Goal: Transaction & Acquisition: Purchase product/service

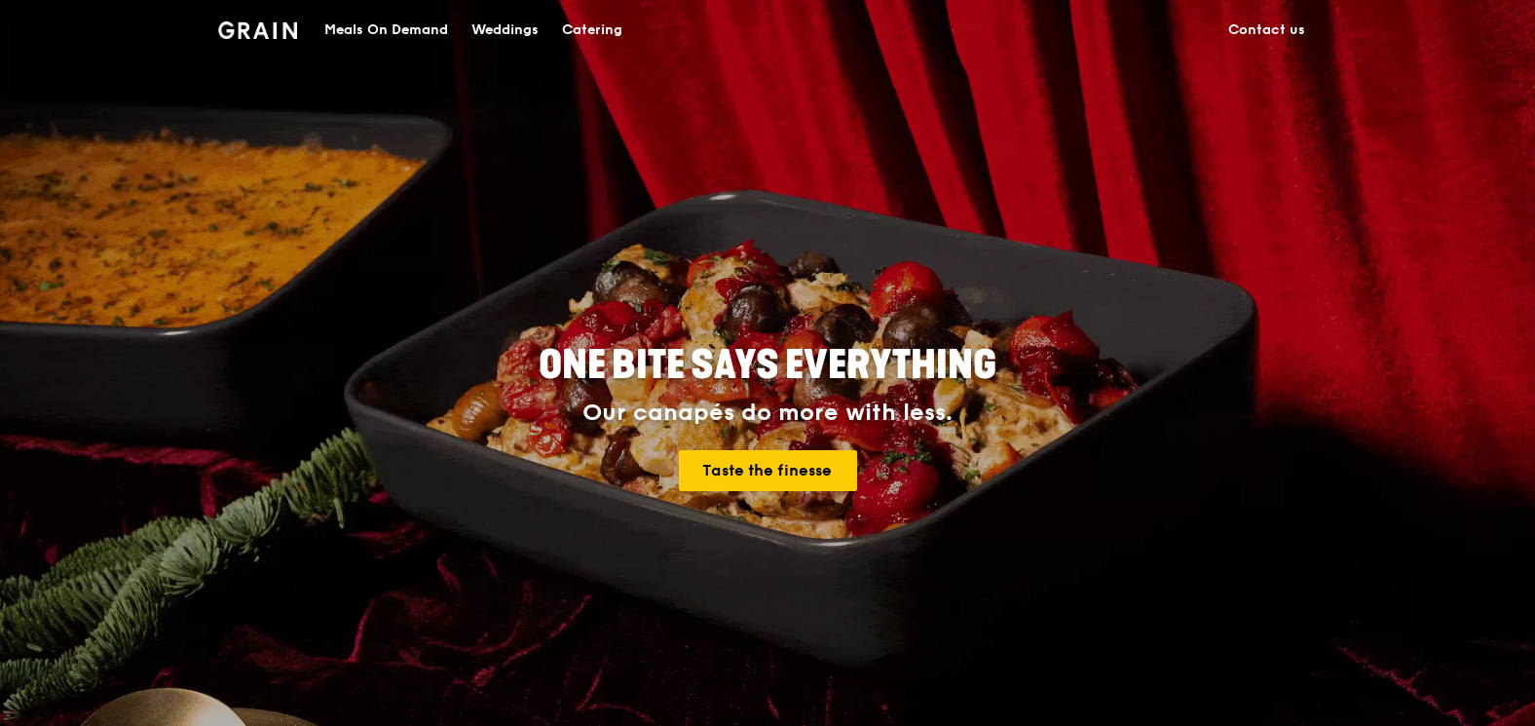
click at [346, 28] on div "Meals On Demand" at bounding box center [386, 30] width 124 height 58
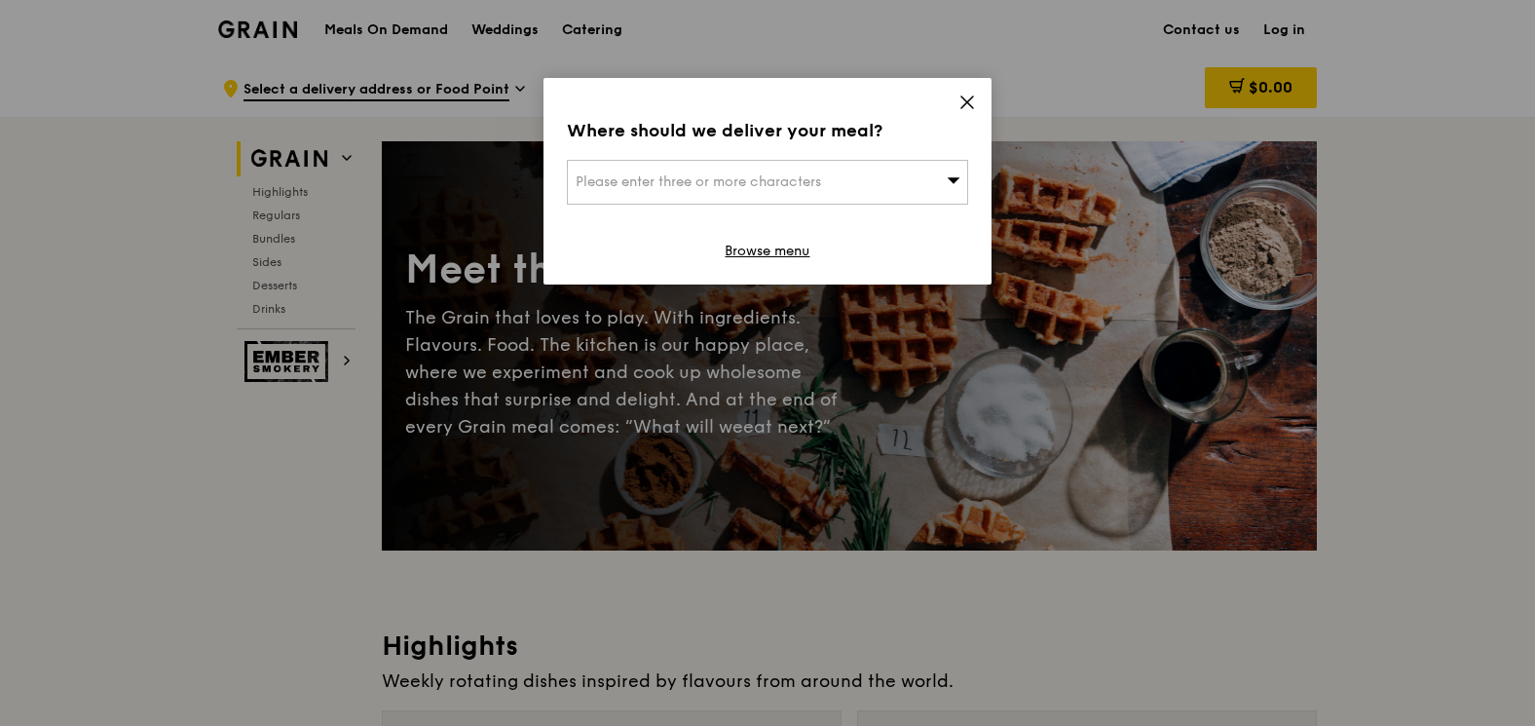
click at [967, 102] on icon at bounding box center [967, 102] width 12 height 12
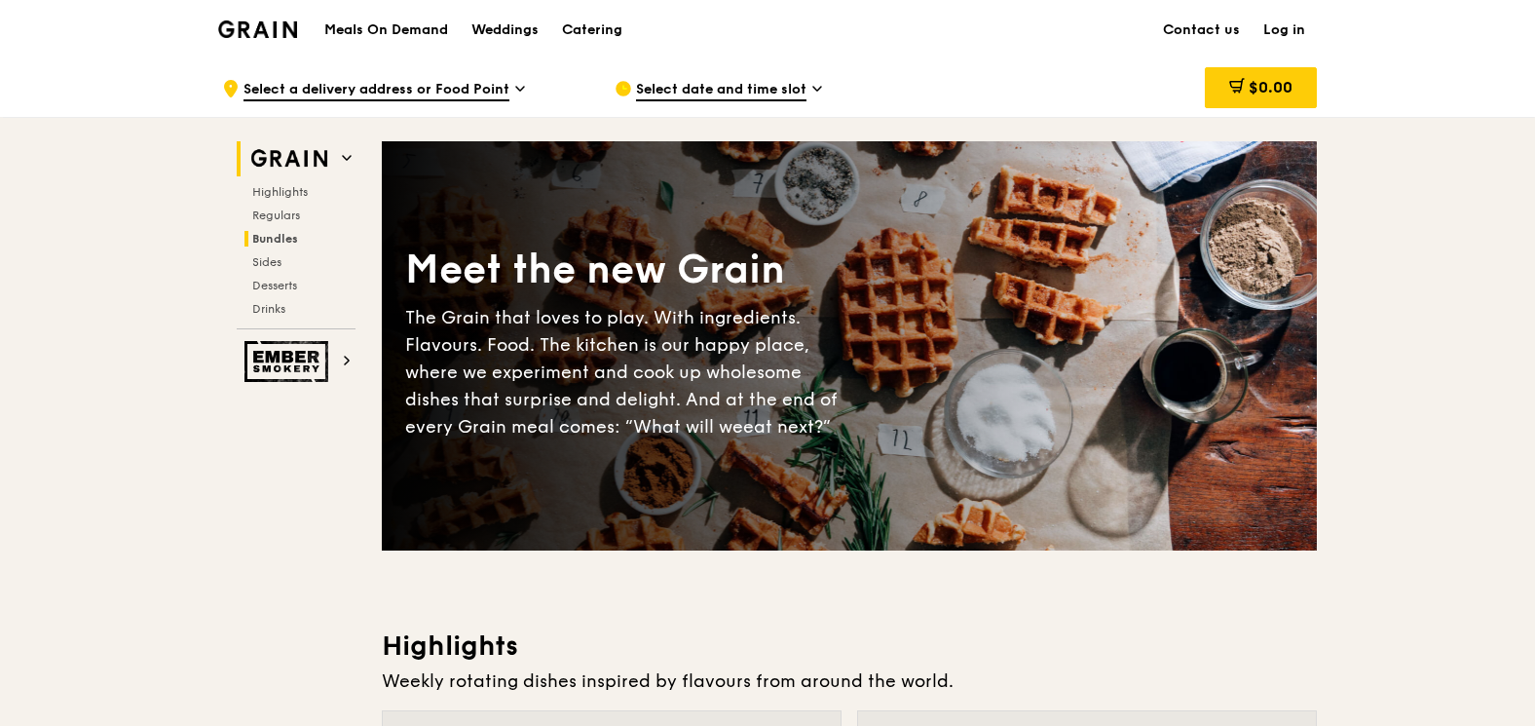
click at [279, 237] on span "Bundles" at bounding box center [275, 239] width 46 height 14
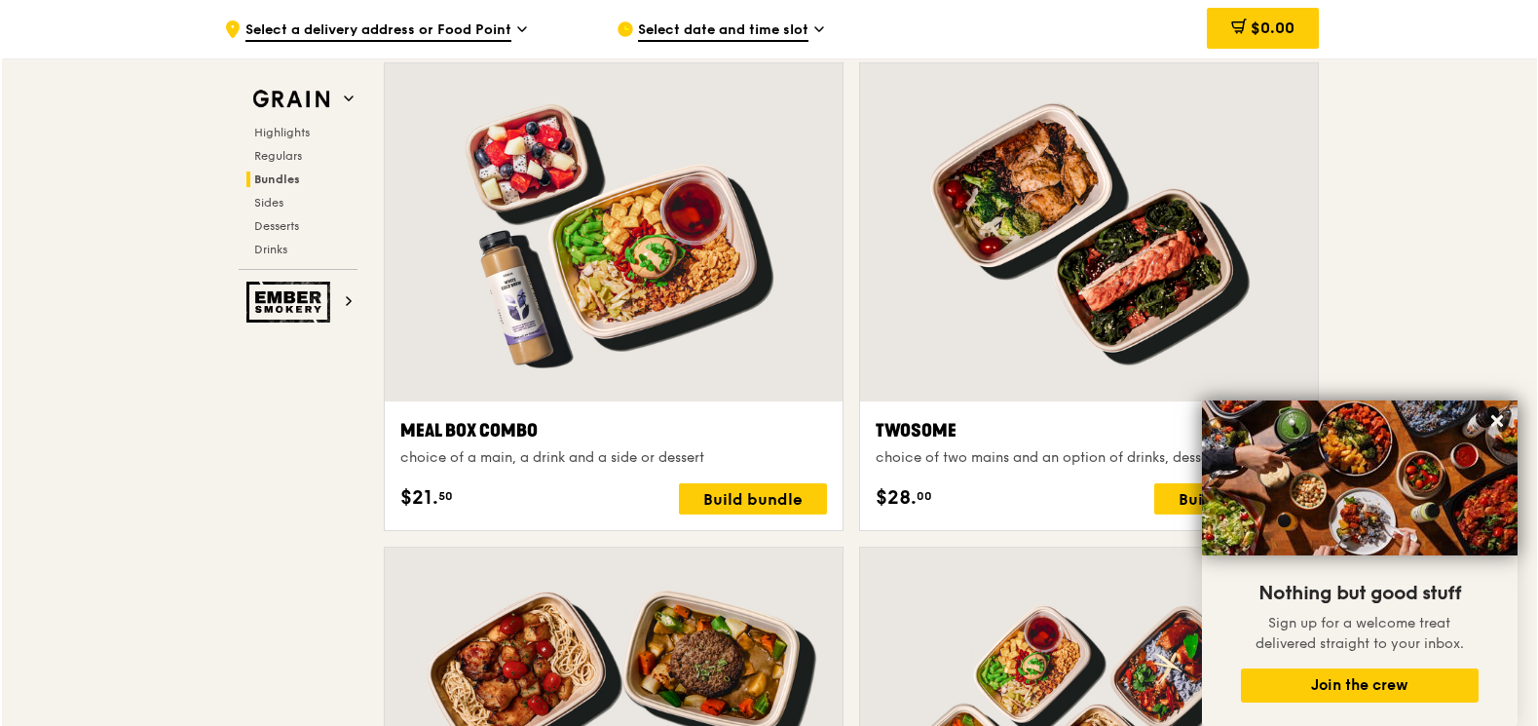
scroll to position [3097, 0]
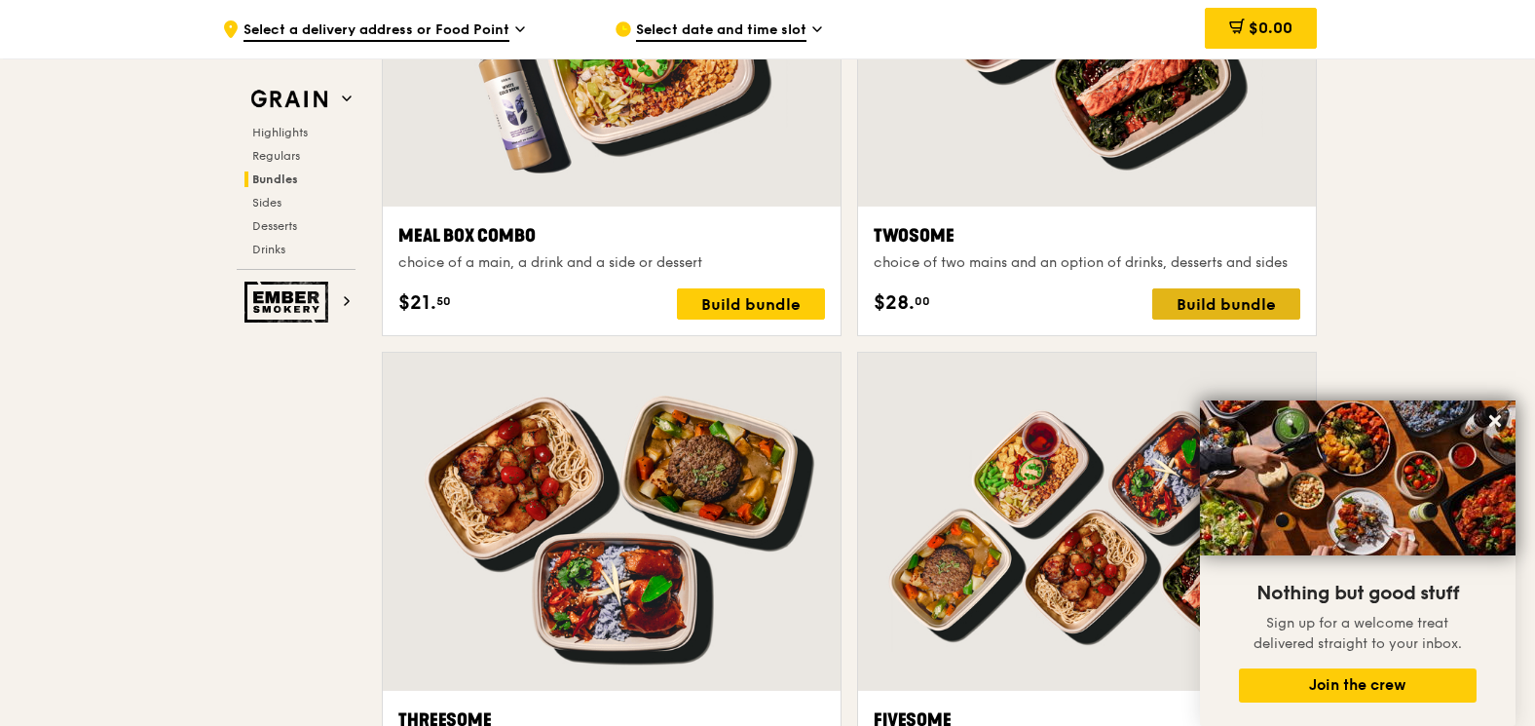
click at [1261, 304] on div "Build bundle" at bounding box center [1226, 303] width 148 height 31
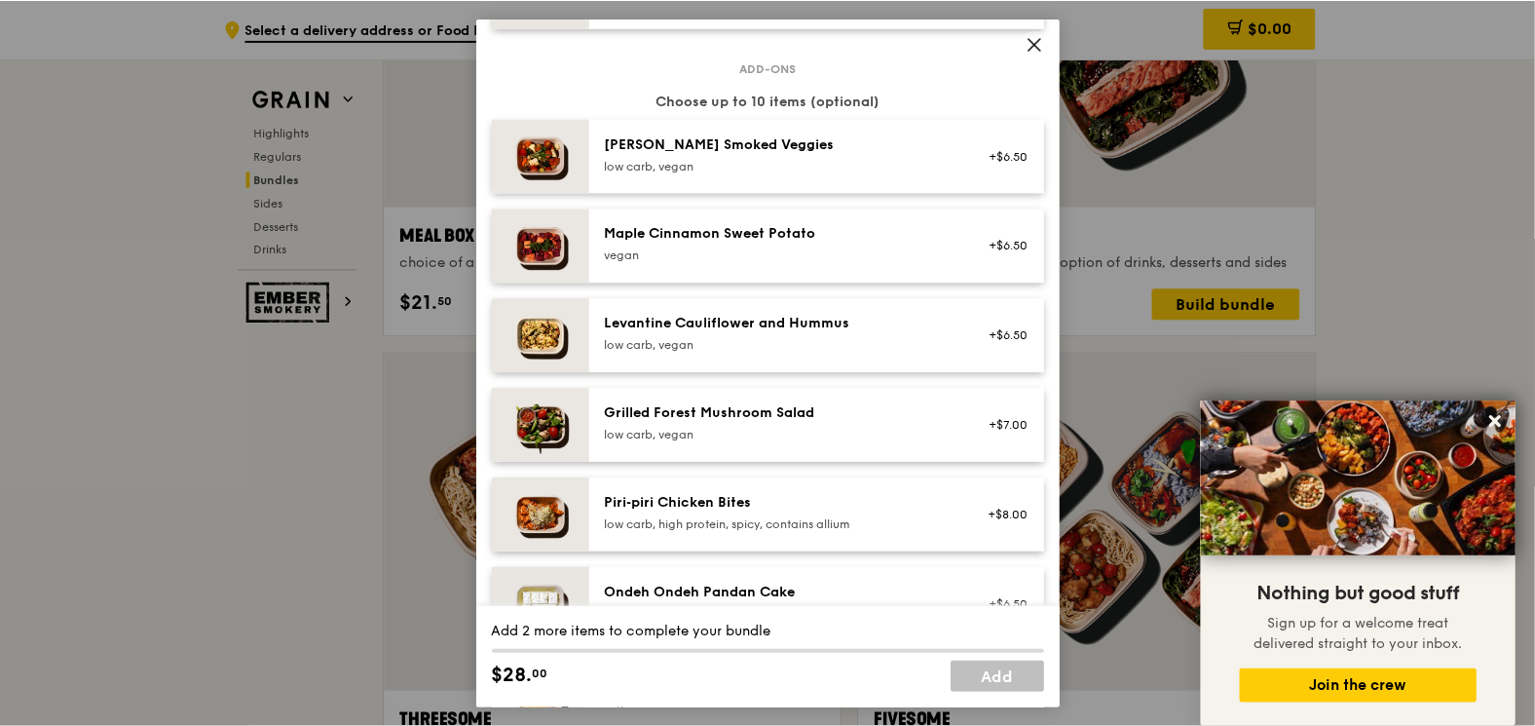
scroll to position [938, 0]
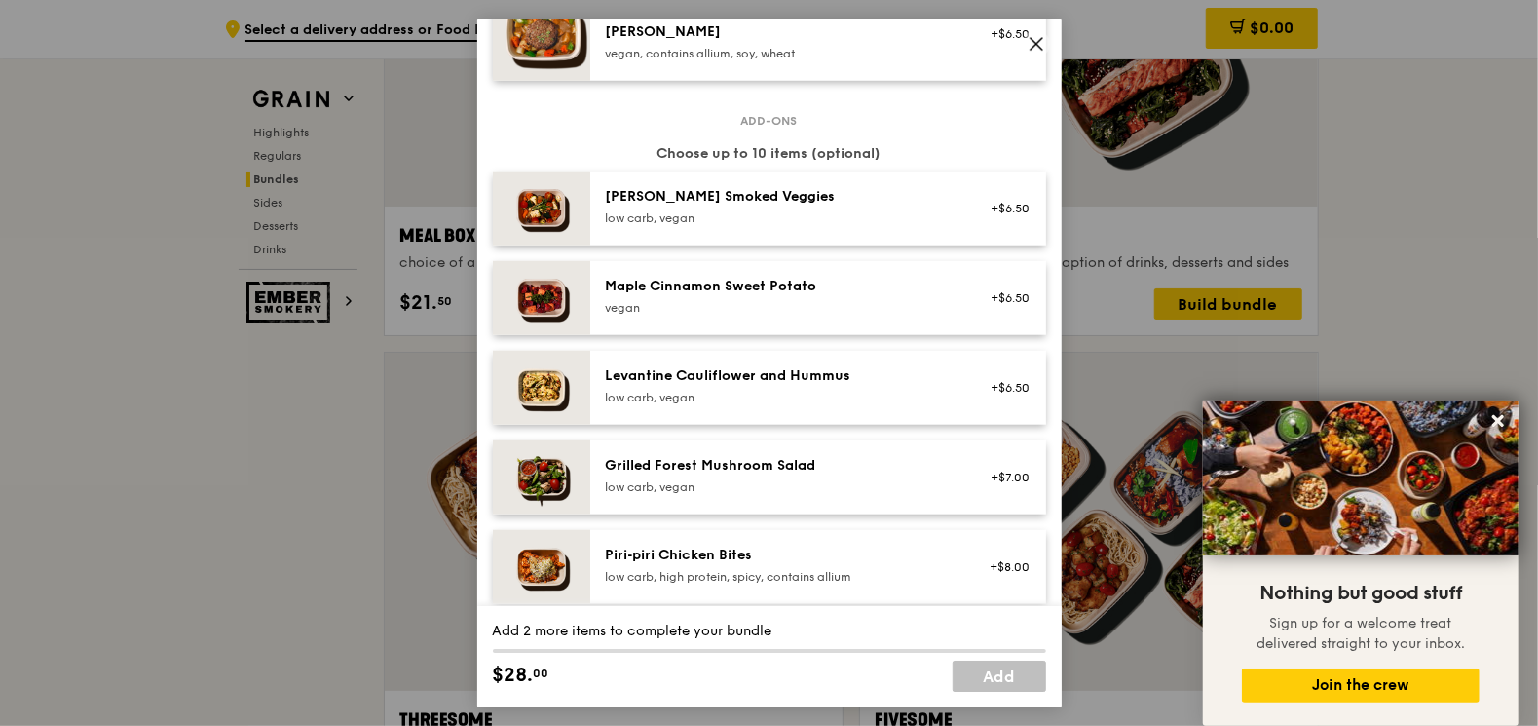
click at [1029, 42] on icon at bounding box center [1037, 44] width 18 height 18
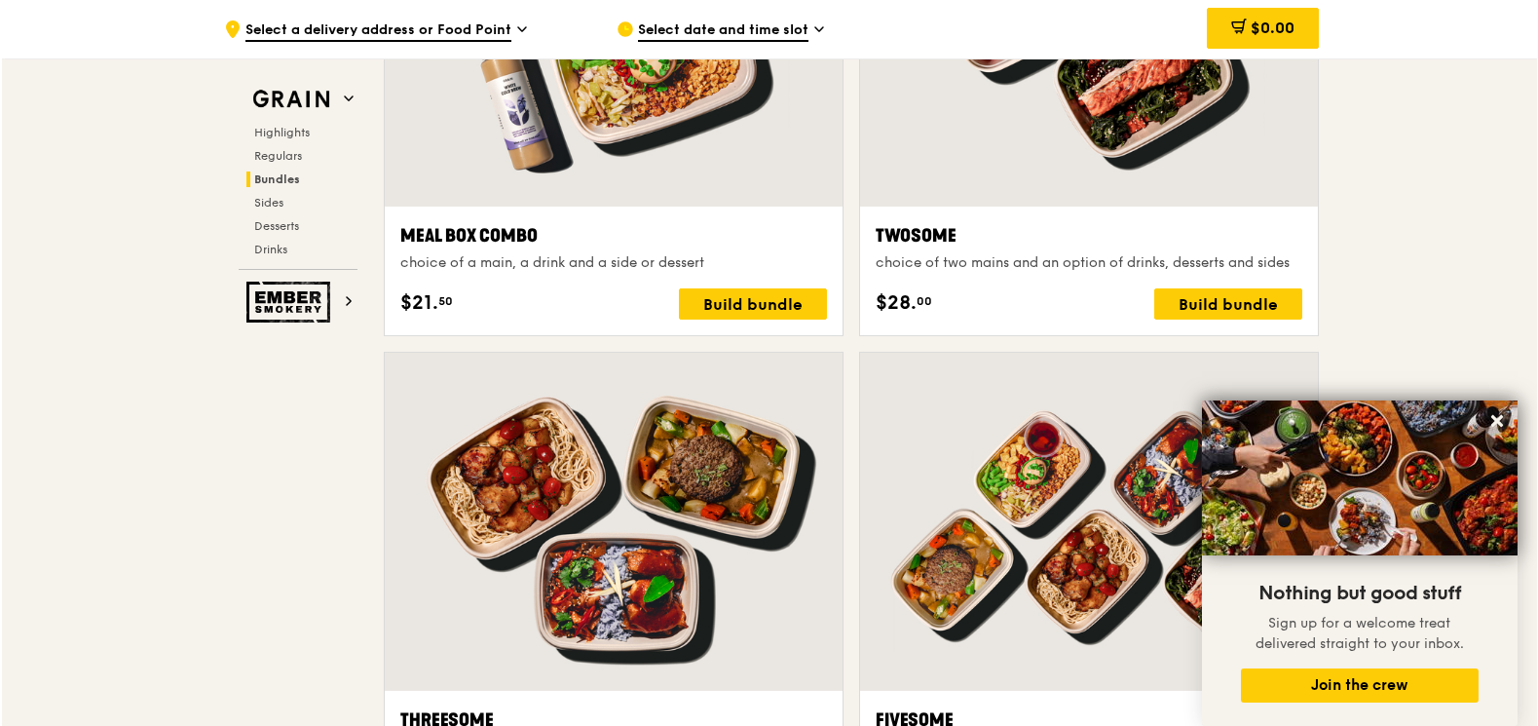
scroll to position [3292, 0]
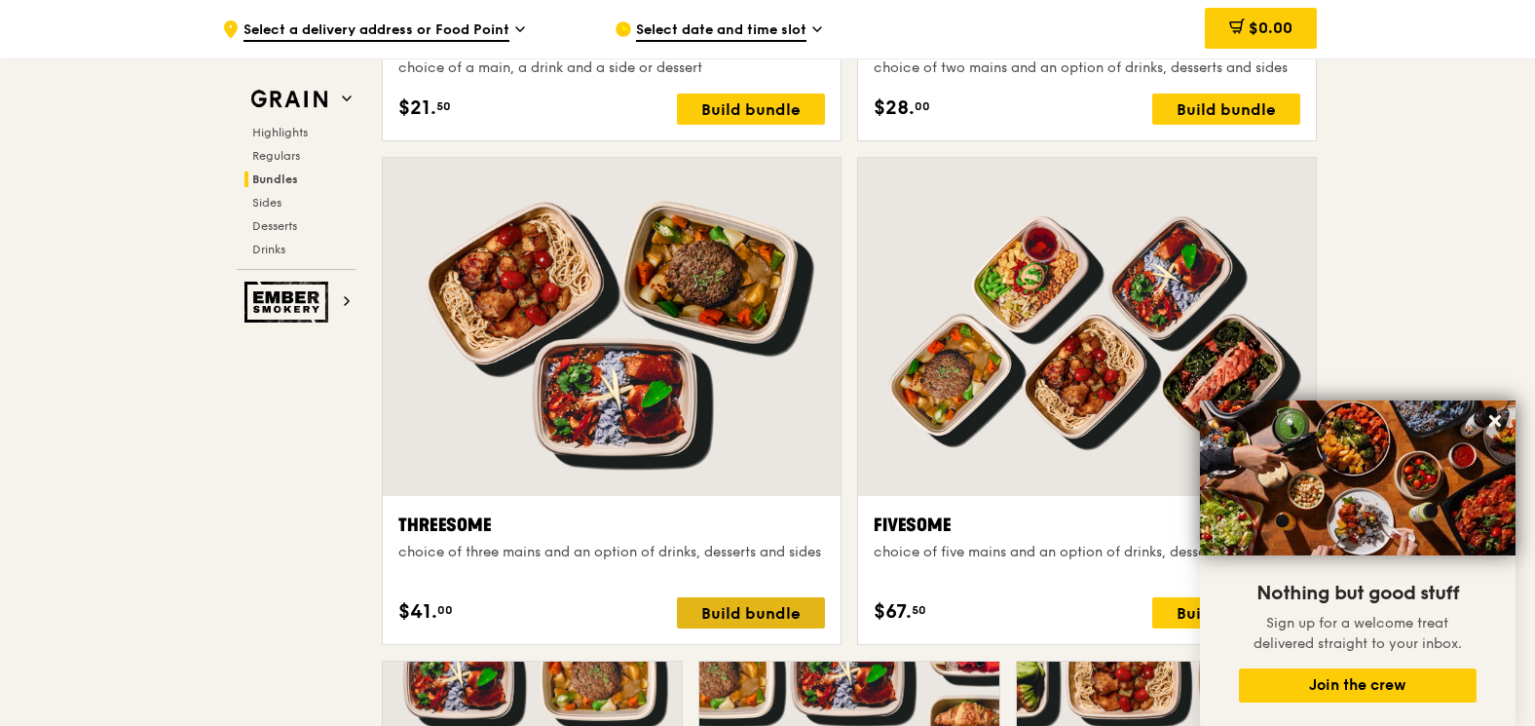
click at [709, 612] on div "Build bundle" at bounding box center [751, 612] width 148 height 31
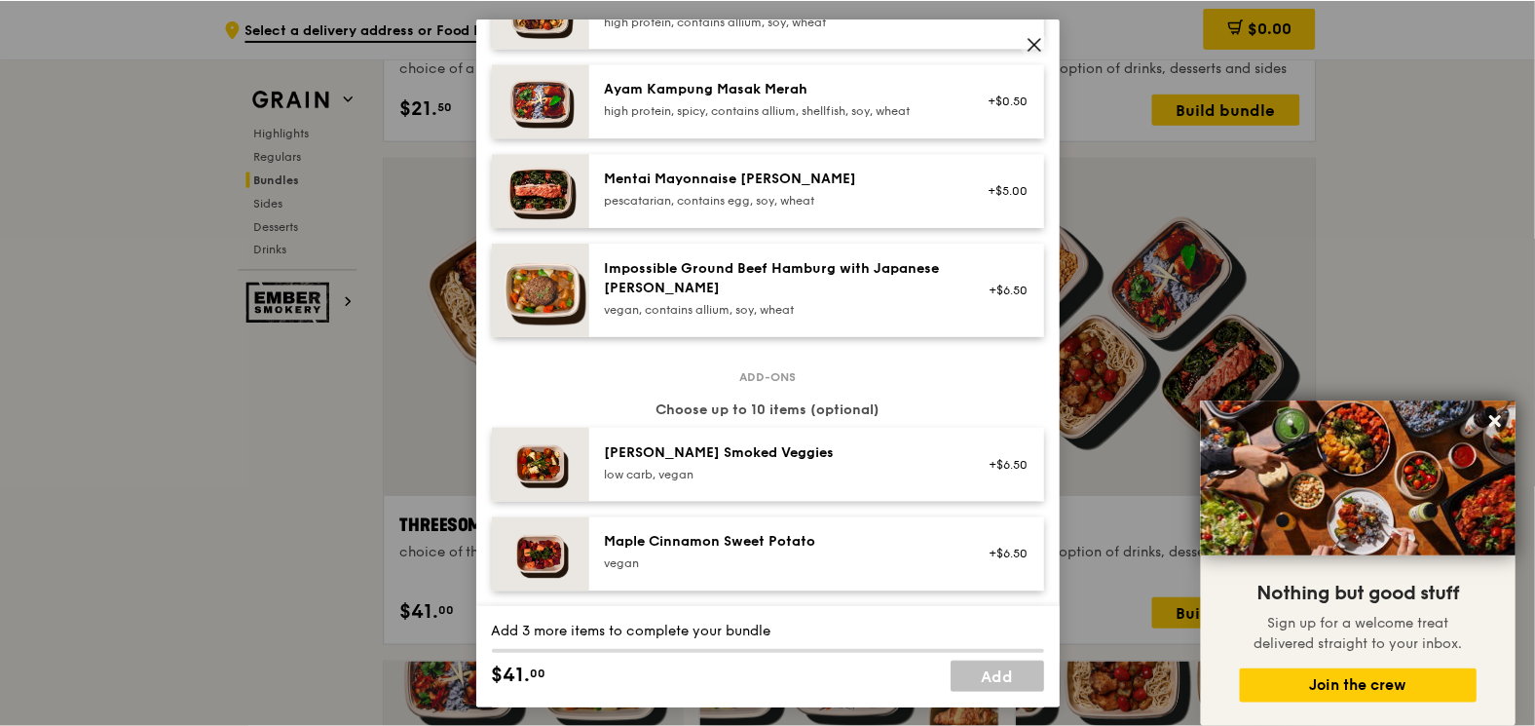
scroll to position [779, 0]
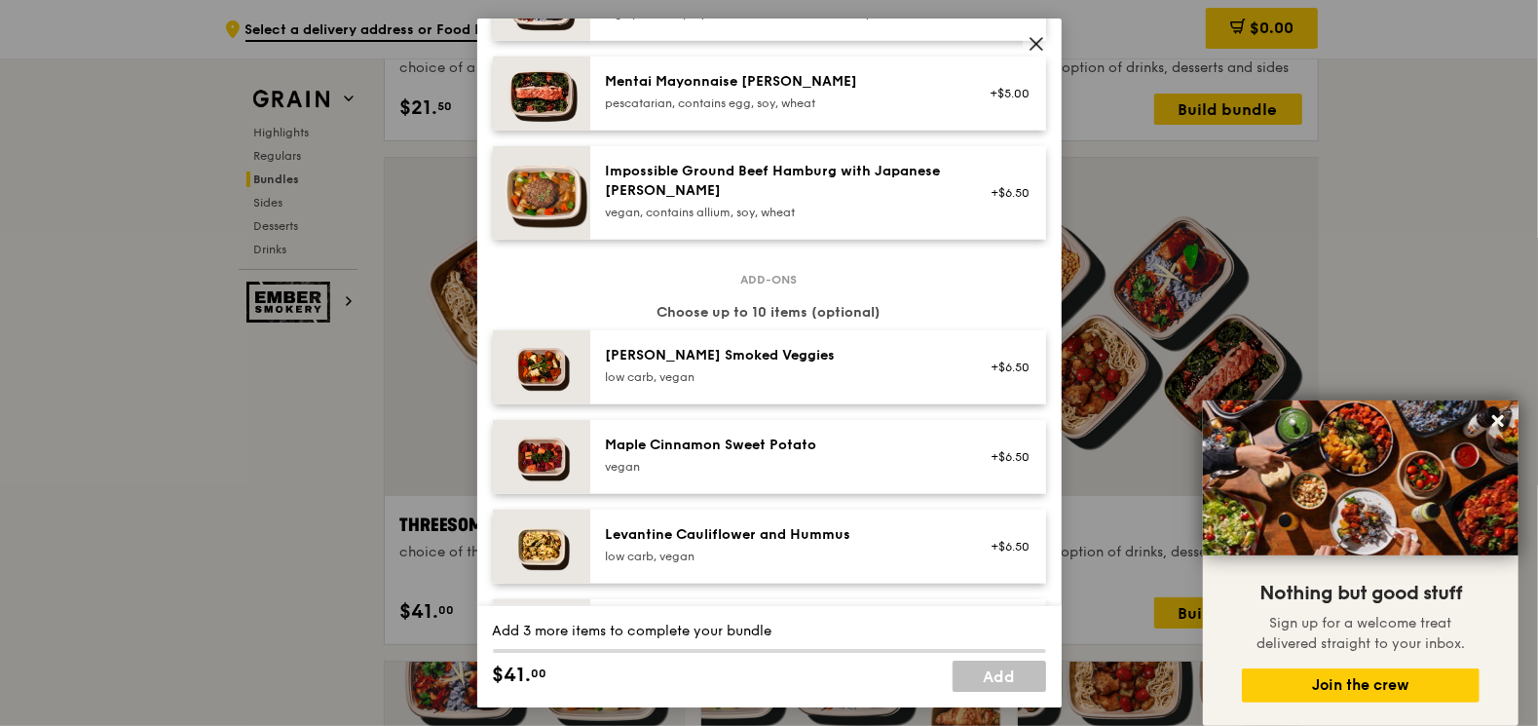
click at [543, 553] on img at bounding box center [541, 546] width 97 height 74
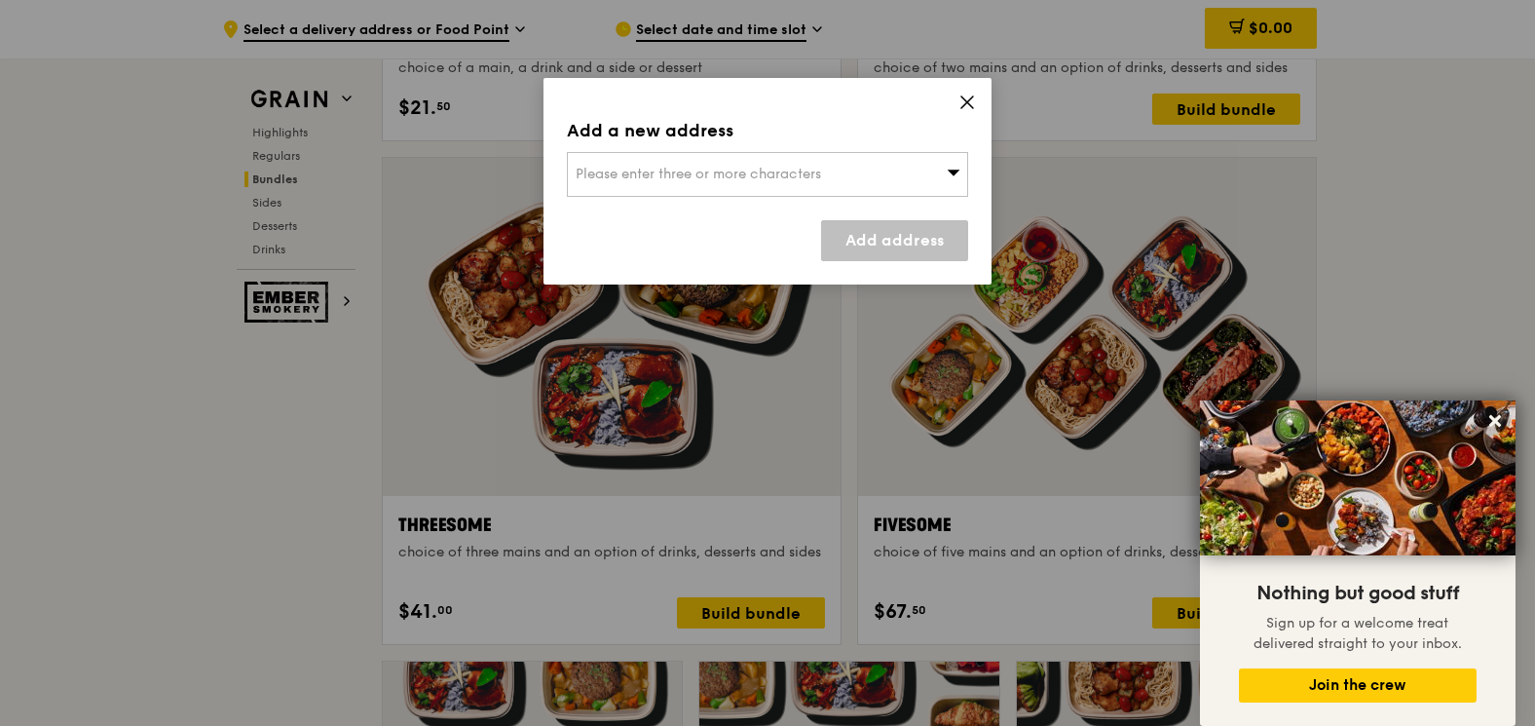
click at [969, 105] on icon at bounding box center [967, 103] width 18 height 18
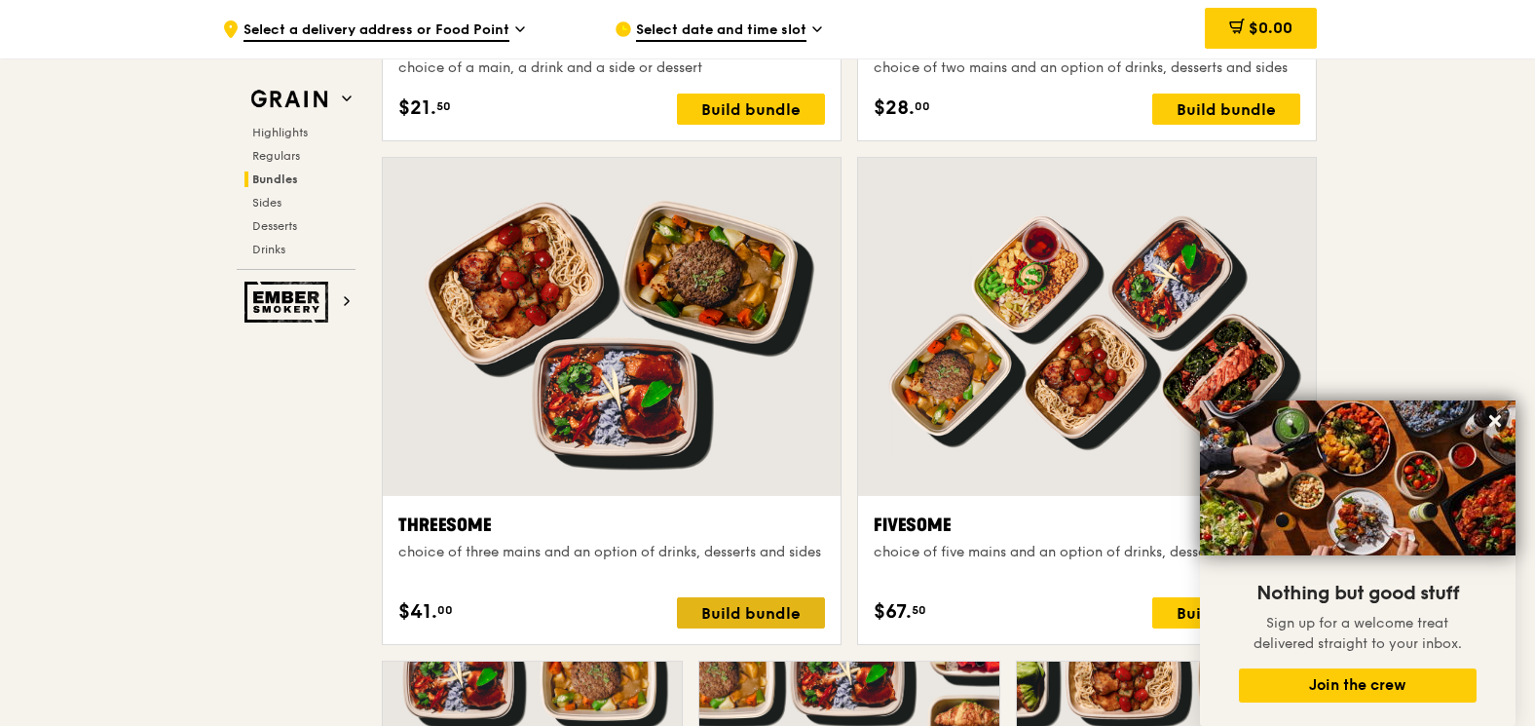
click at [729, 613] on div "Build bundle" at bounding box center [751, 612] width 148 height 31
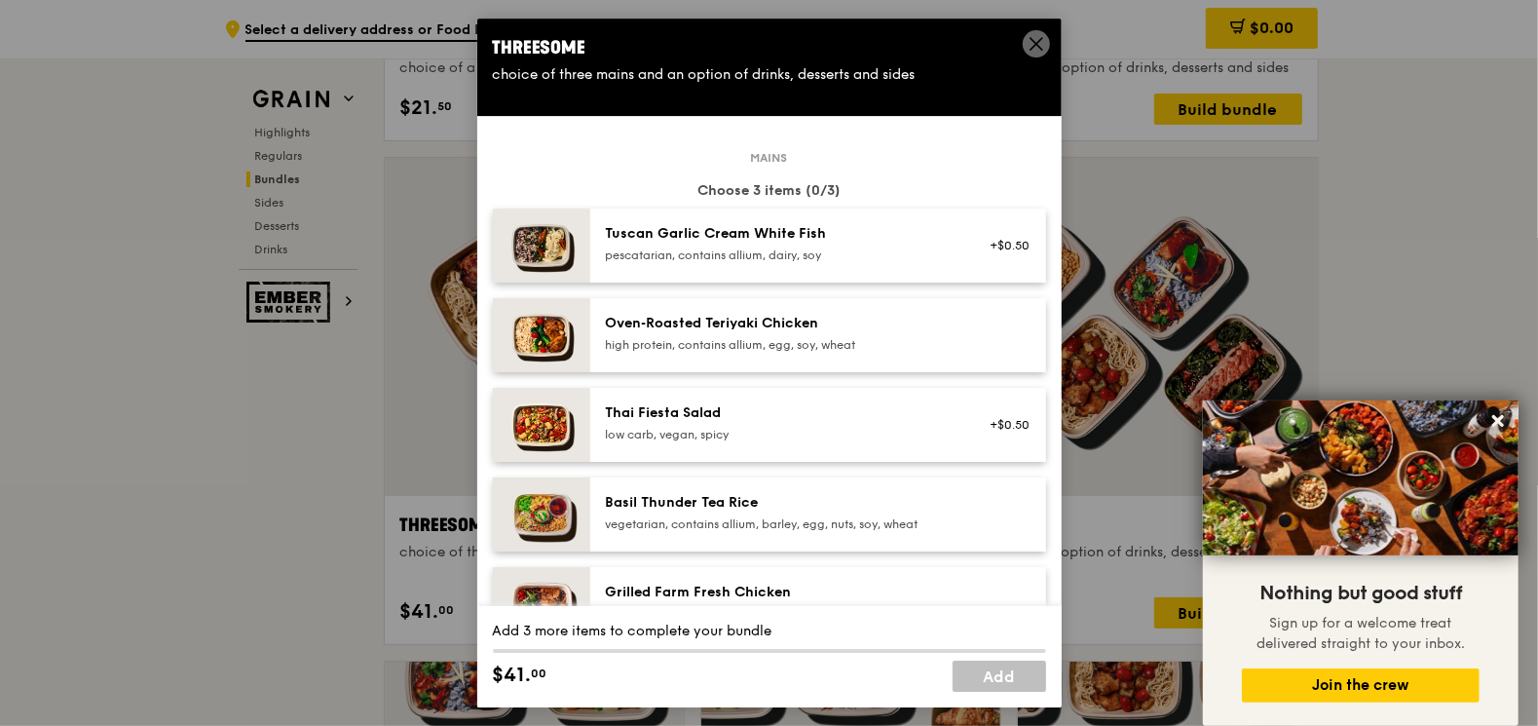
click at [729, 613] on div "Add 3 more items to complete your bundle $41. 00 Add" at bounding box center [769, 656] width 584 height 101
click at [1495, 421] on icon at bounding box center [1498, 421] width 12 height 12
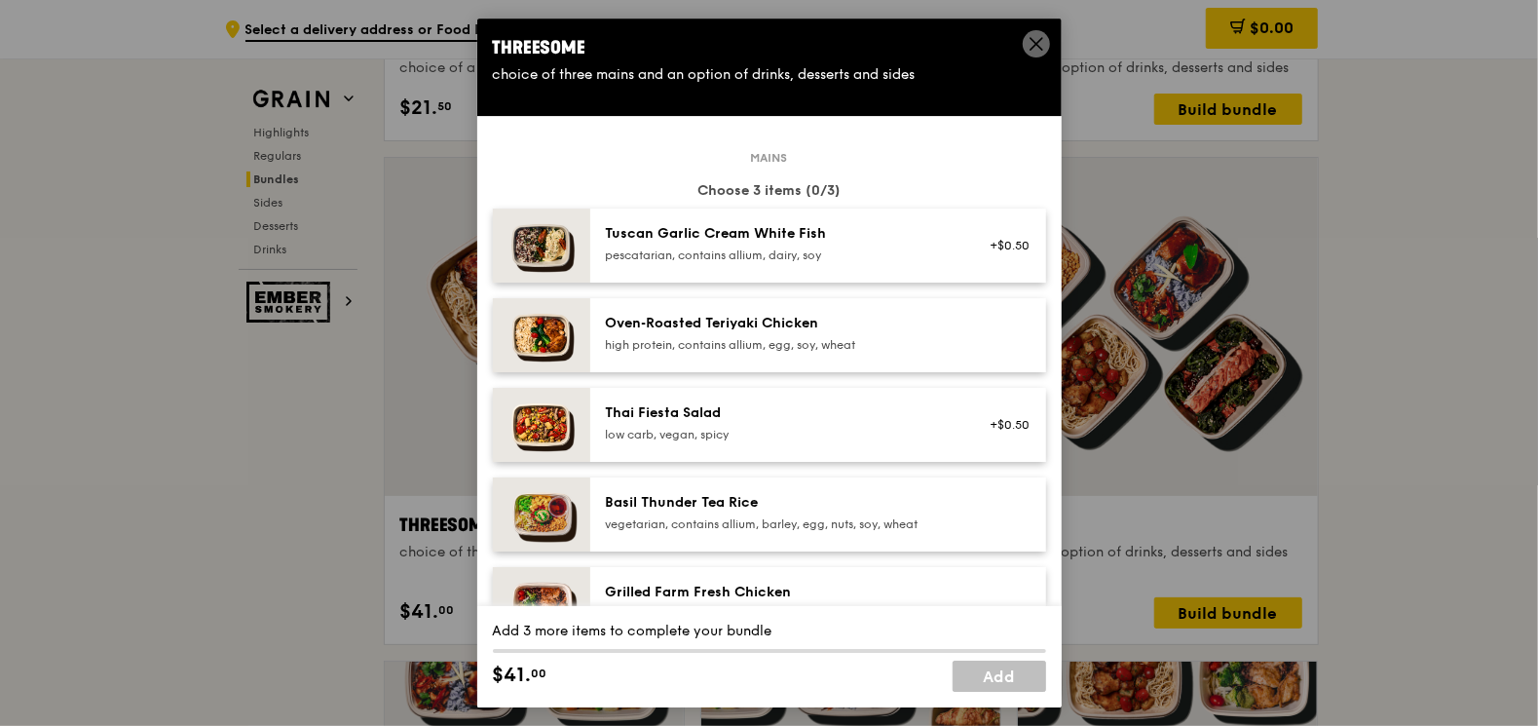
drag, startPoint x: 1031, startPoint y: 49, endPoint x: 1011, endPoint y: 116, distance: 70.2
click at [1030, 49] on icon at bounding box center [1037, 44] width 18 height 18
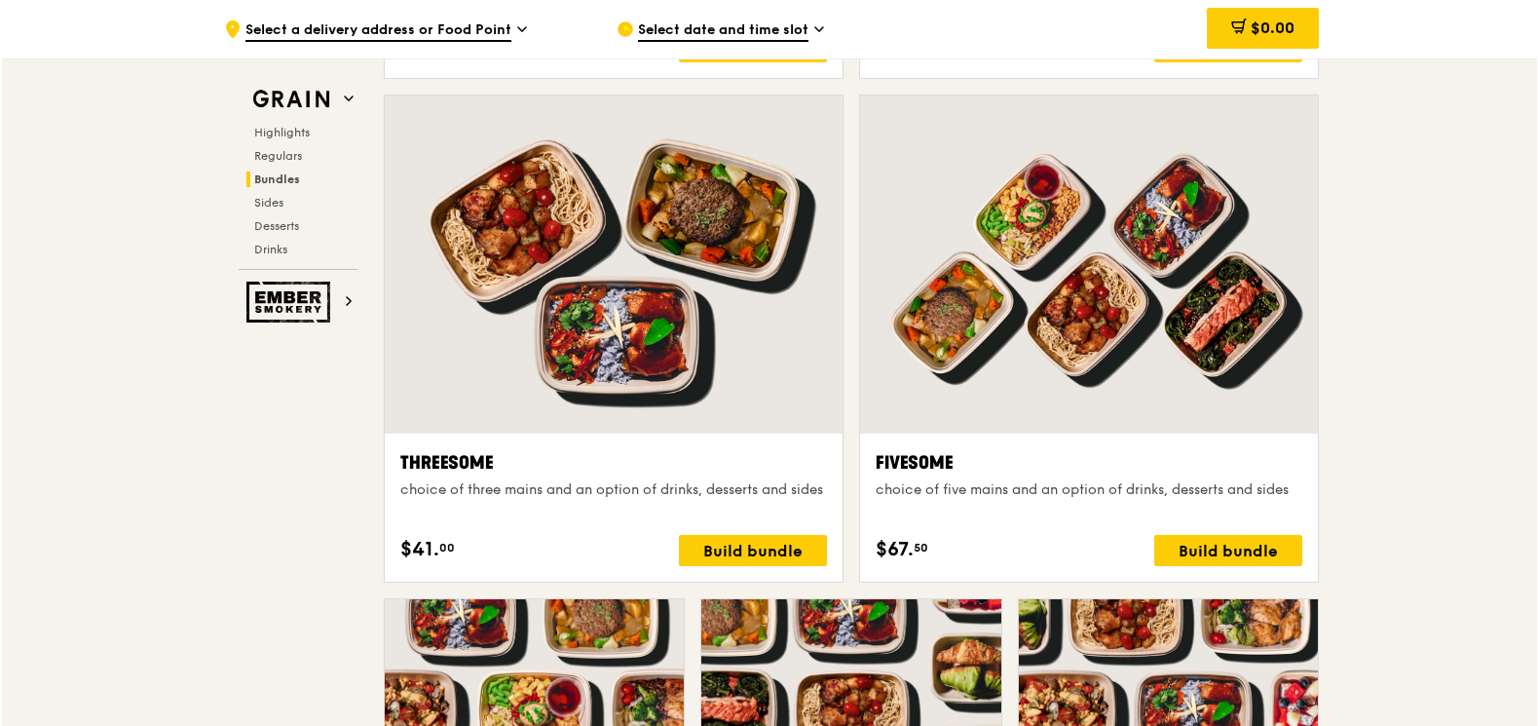
scroll to position [3389, 0]
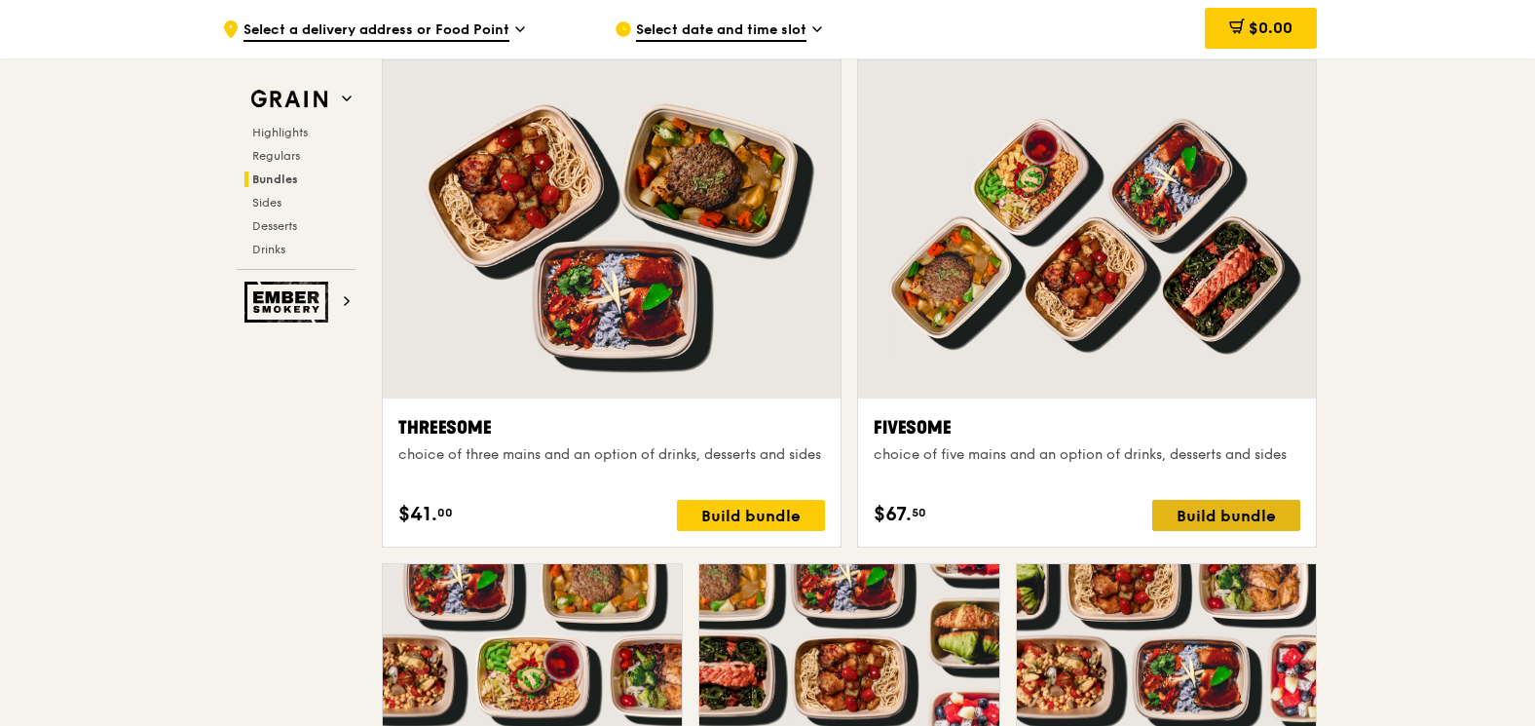
click at [1243, 508] on div "Build bundle" at bounding box center [1226, 515] width 148 height 31
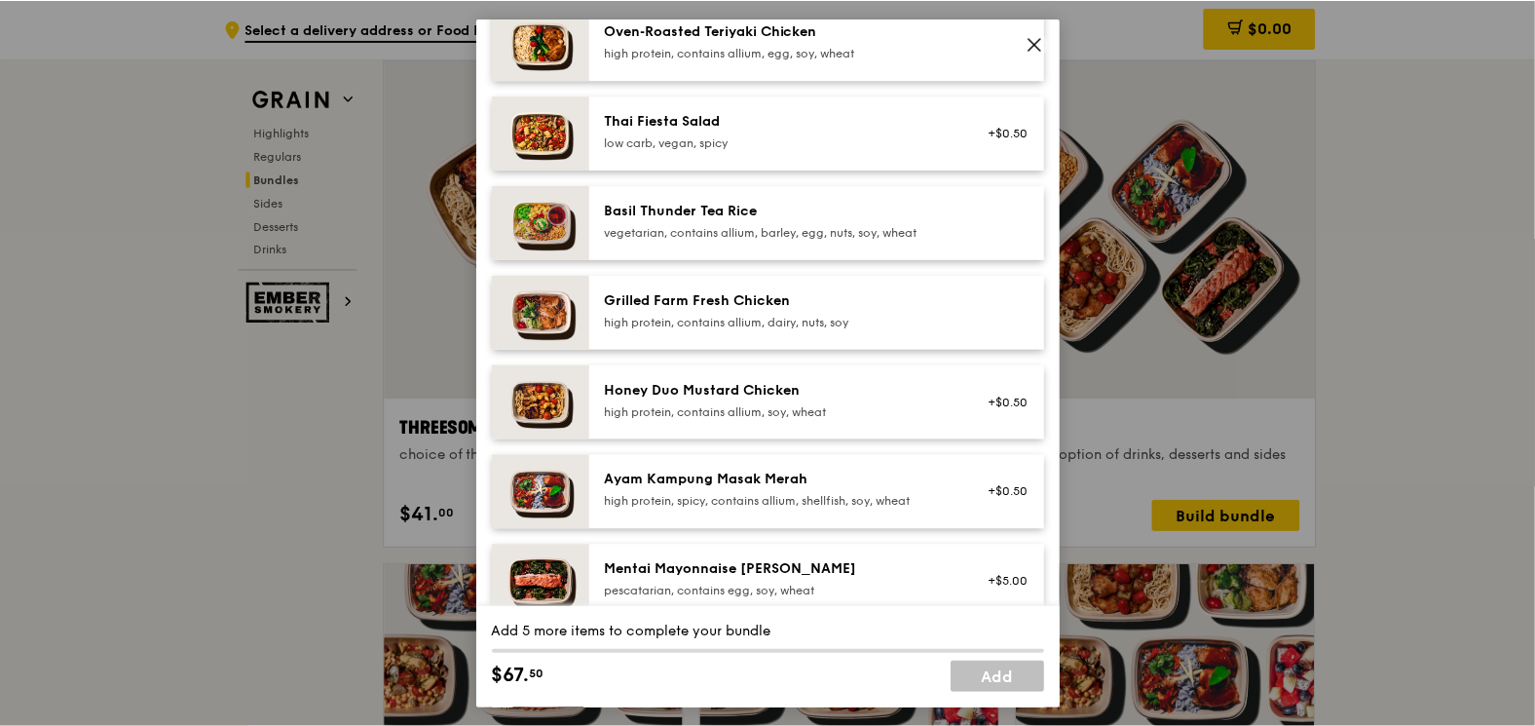
scroll to position [0, 0]
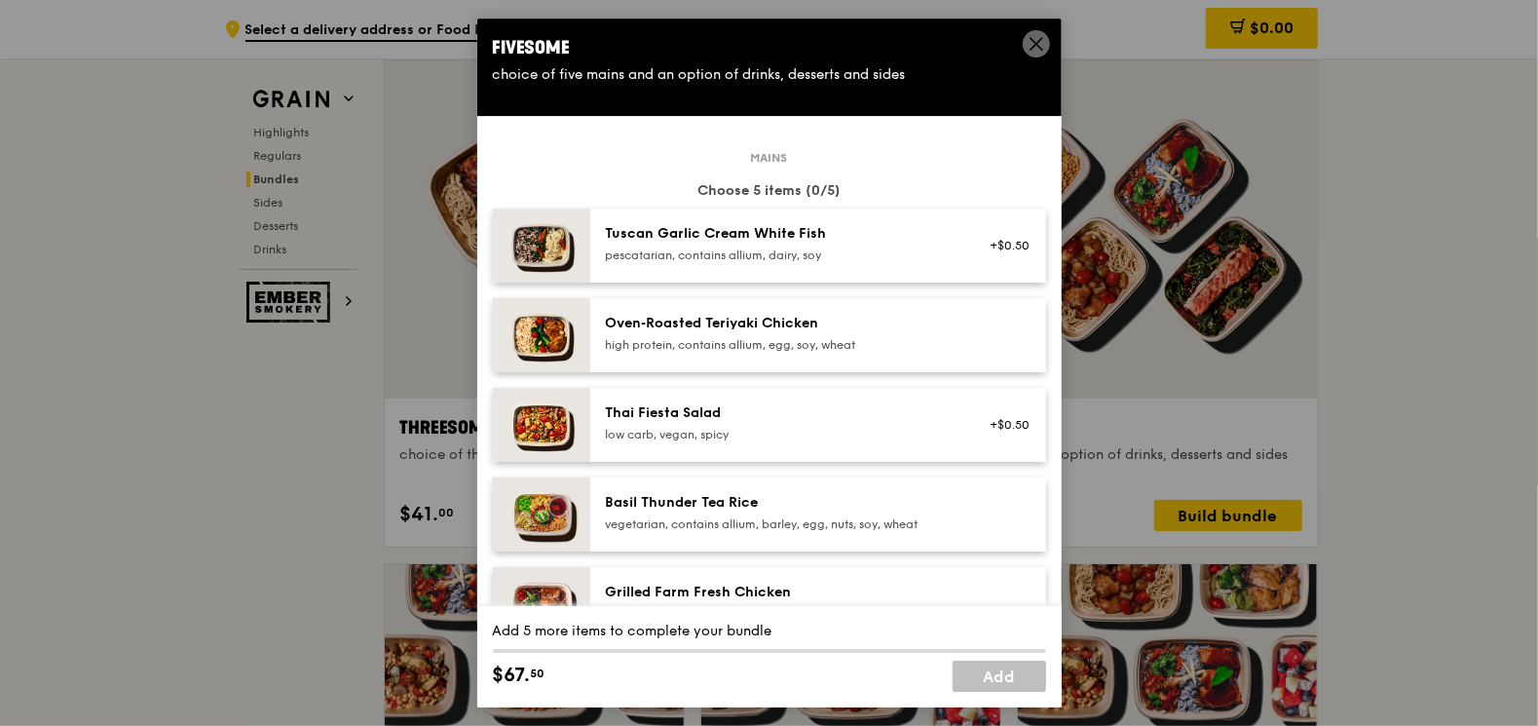
click at [551, 344] on img at bounding box center [541, 335] width 97 height 74
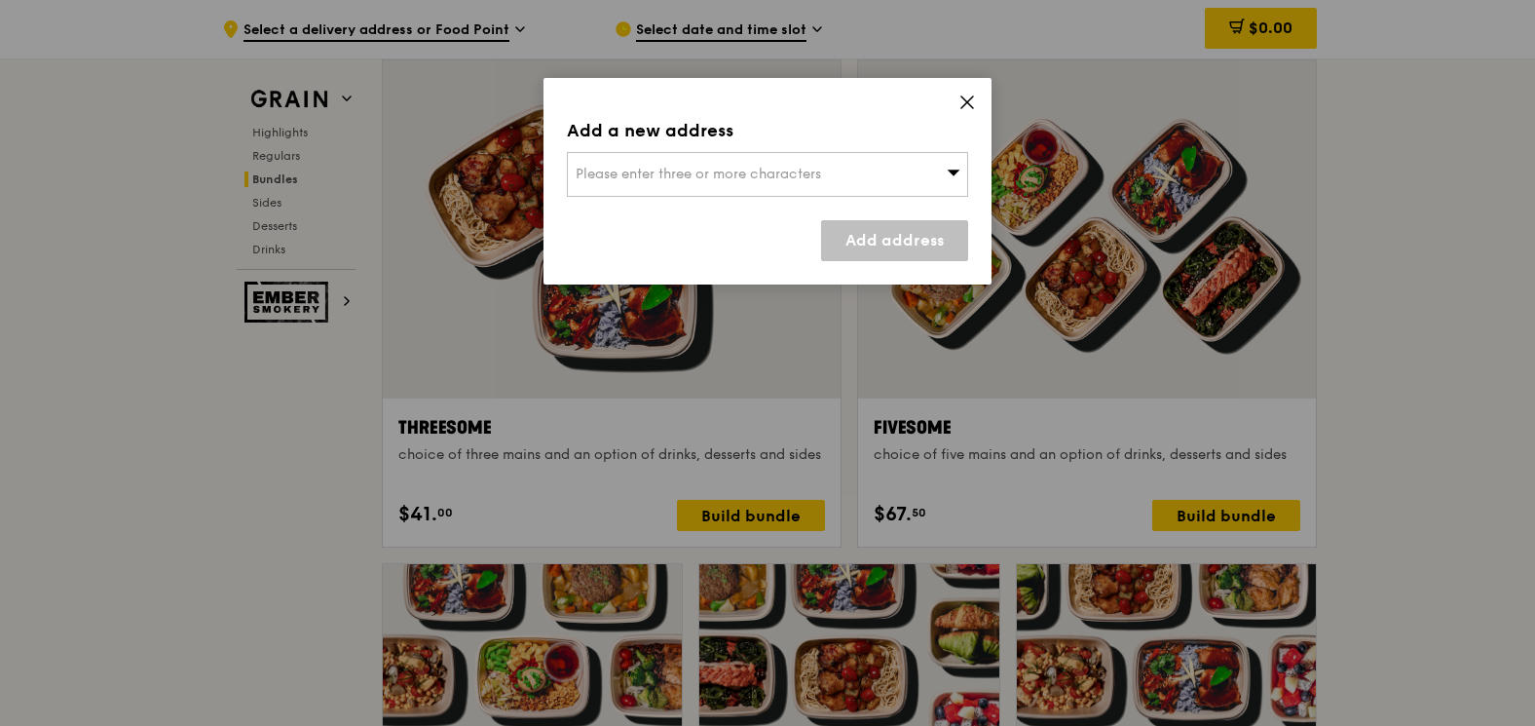
click at [771, 176] on span "Please enter three or more characters" at bounding box center [698, 174] width 245 height 17
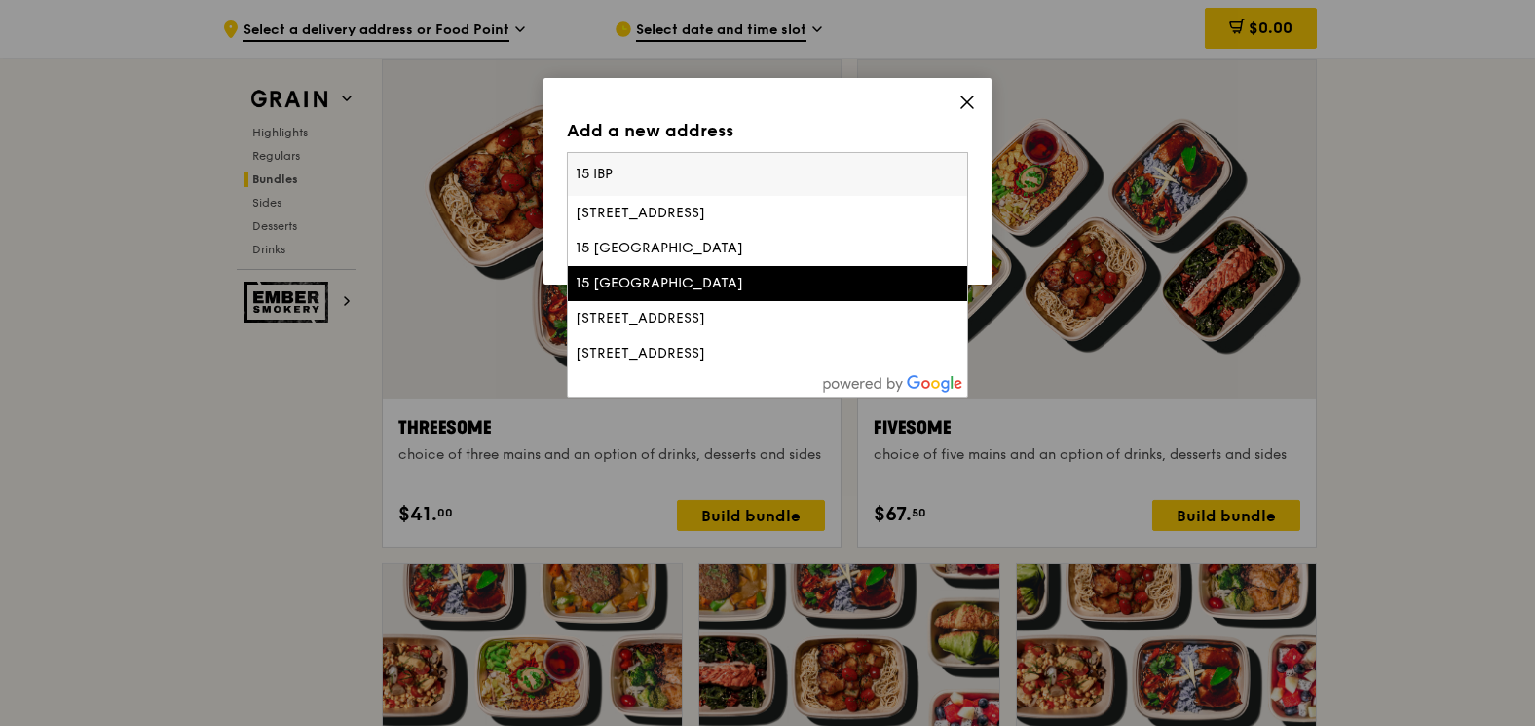
type input "15 IBP"
click at [668, 276] on div "15 [GEOGRAPHIC_DATA]" at bounding box center [720, 283] width 288 height 19
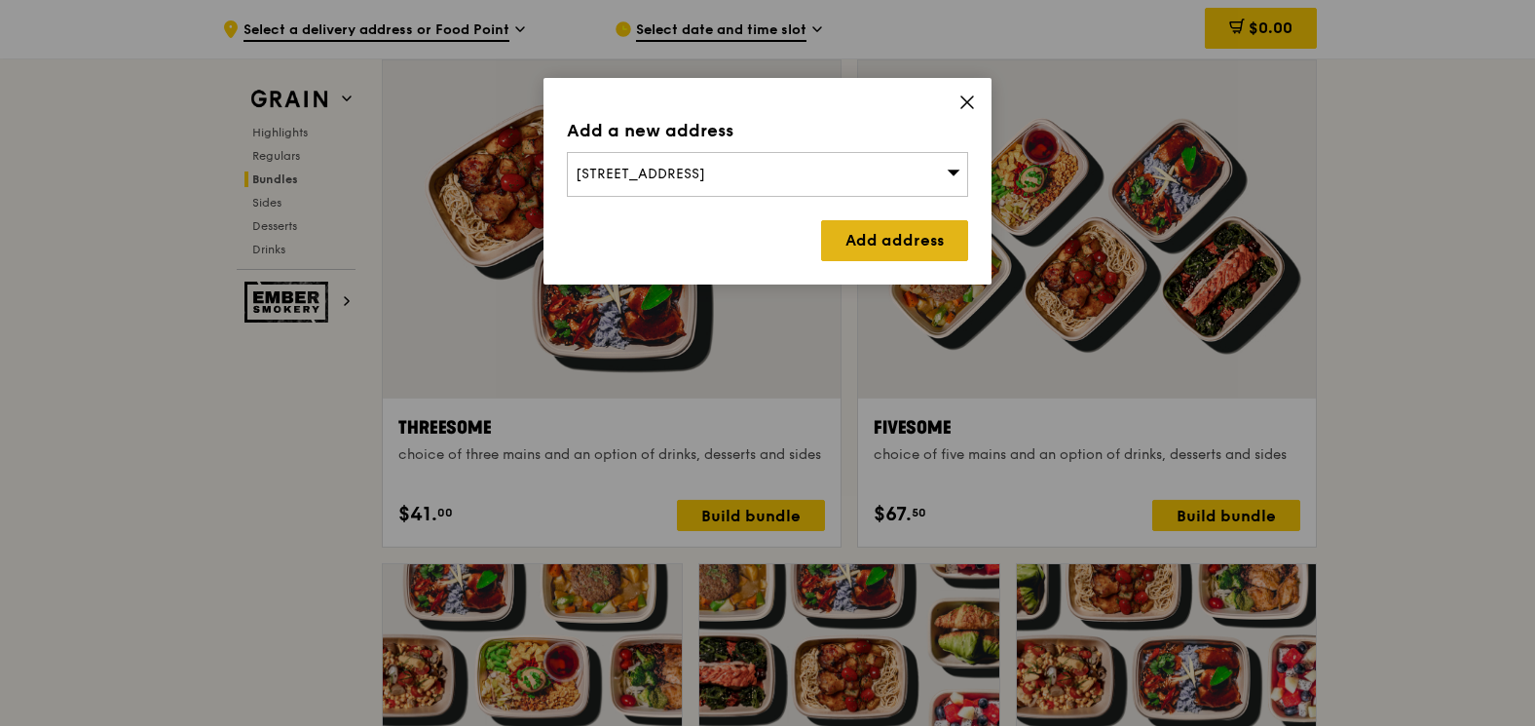
click at [871, 241] on link "Add address" at bounding box center [894, 240] width 147 height 41
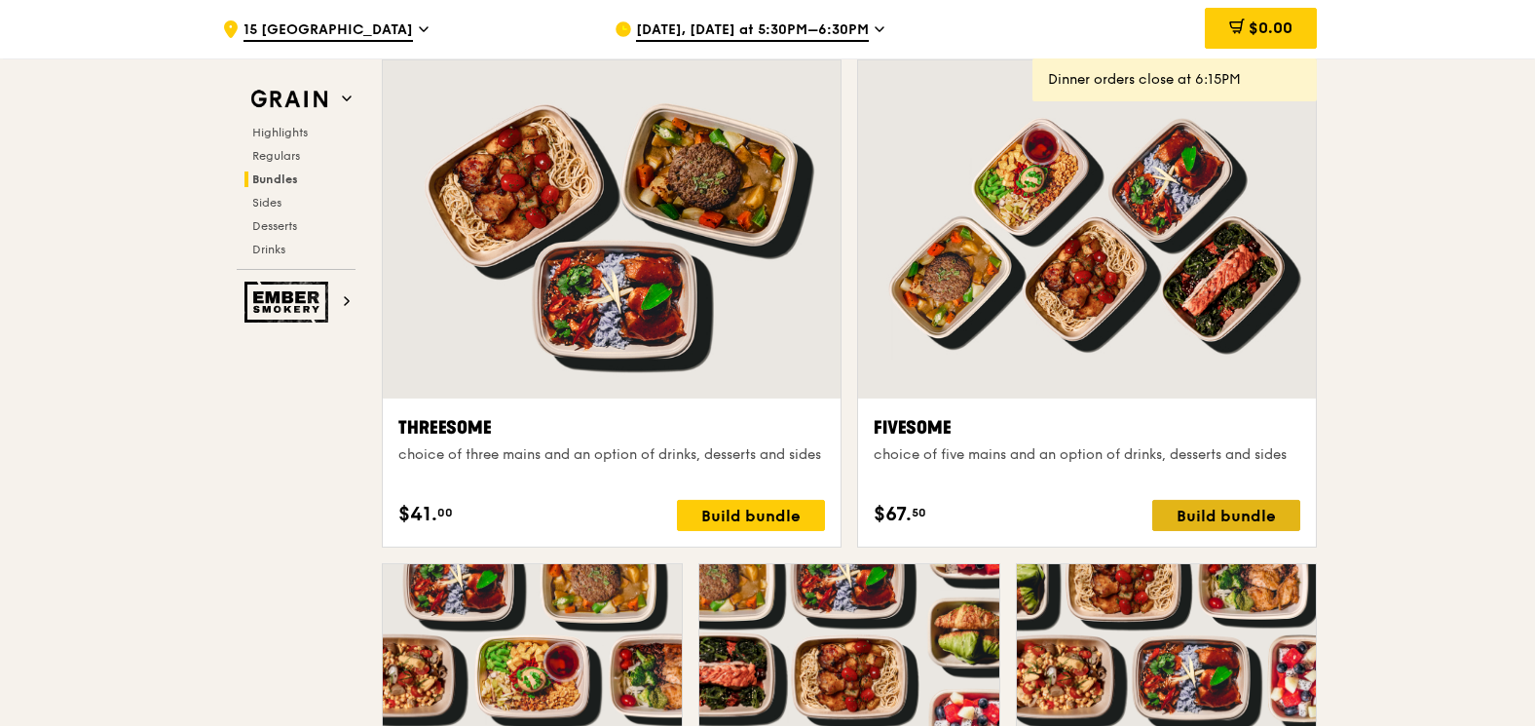
click at [1223, 514] on div "Build bundle" at bounding box center [1226, 515] width 148 height 31
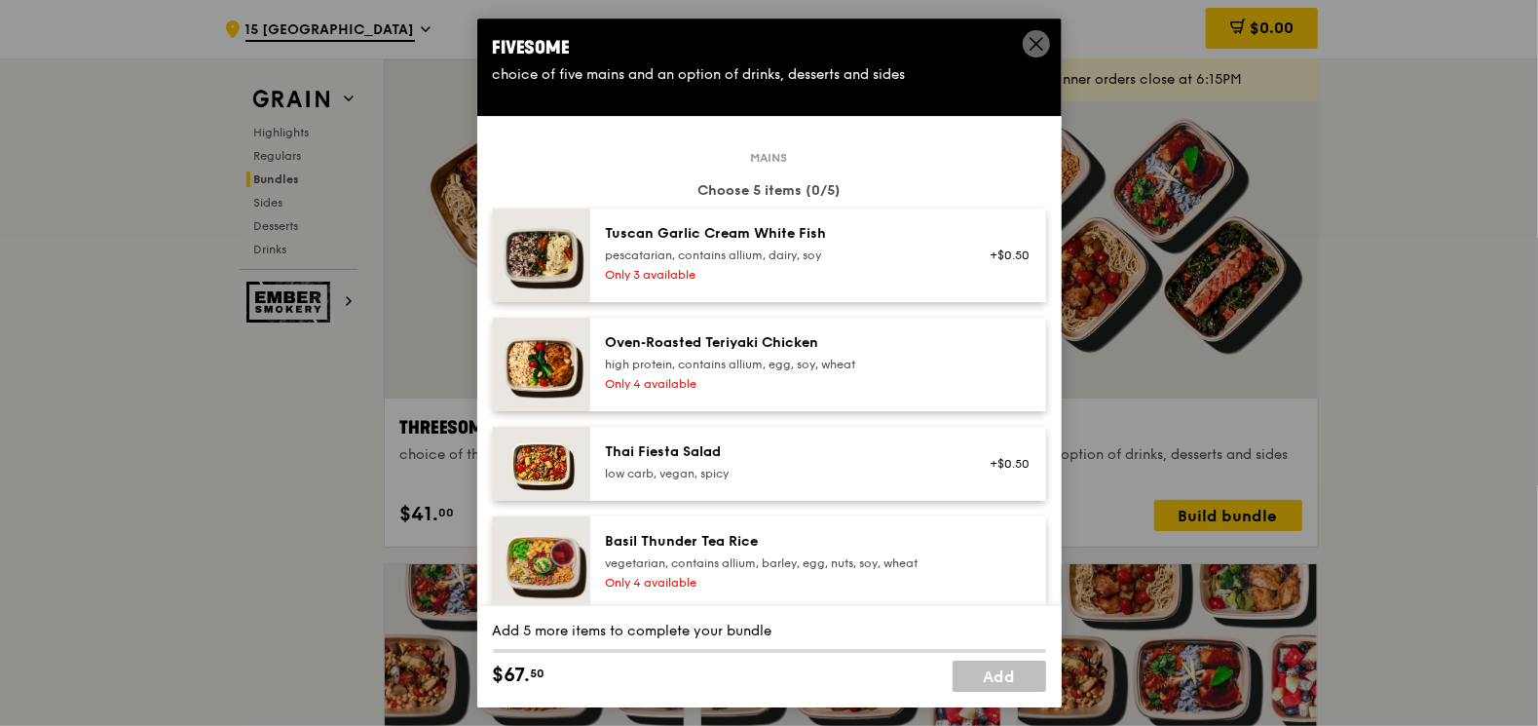
click at [549, 267] on img at bounding box center [541, 255] width 97 height 94
click at [1030, 43] on icon at bounding box center [1037, 44] width 18 height 18
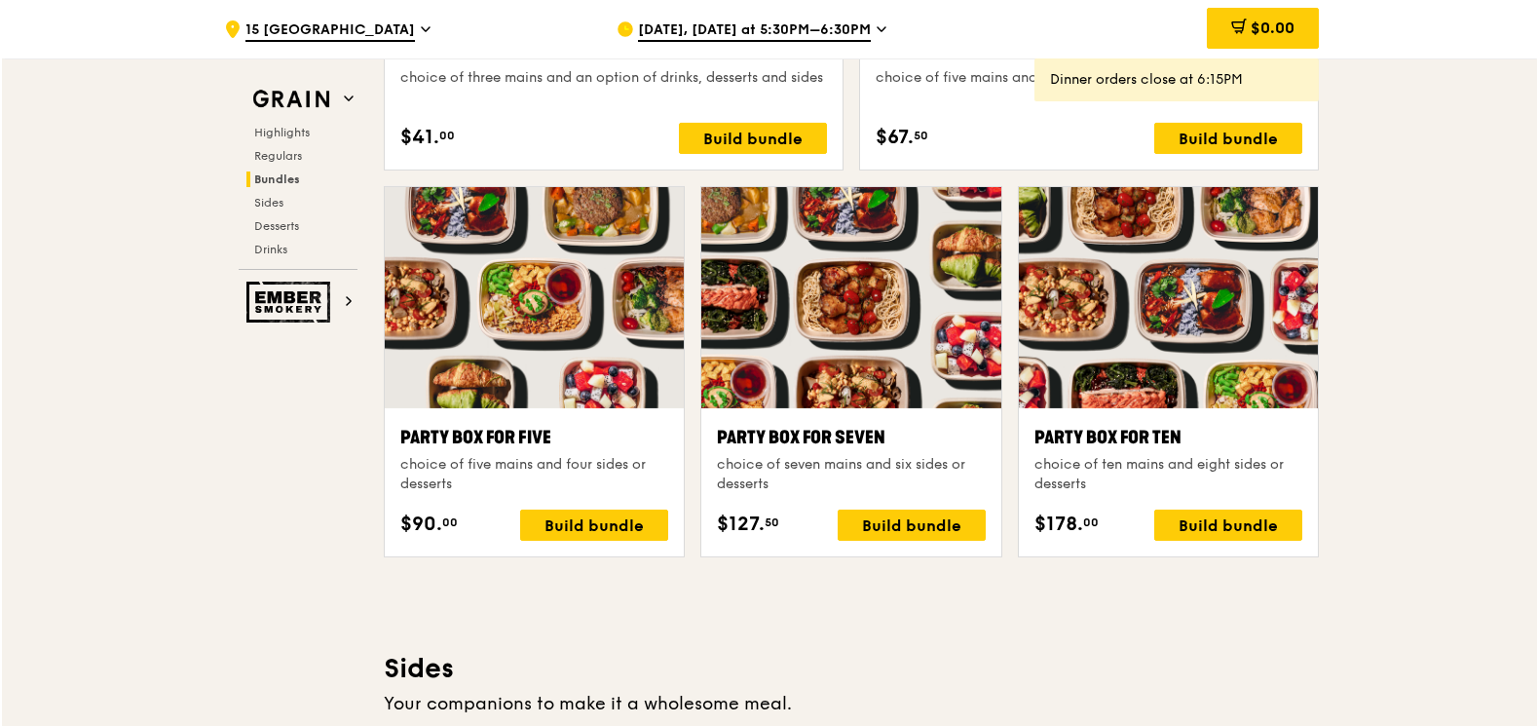
scroll to position [3974, 0]
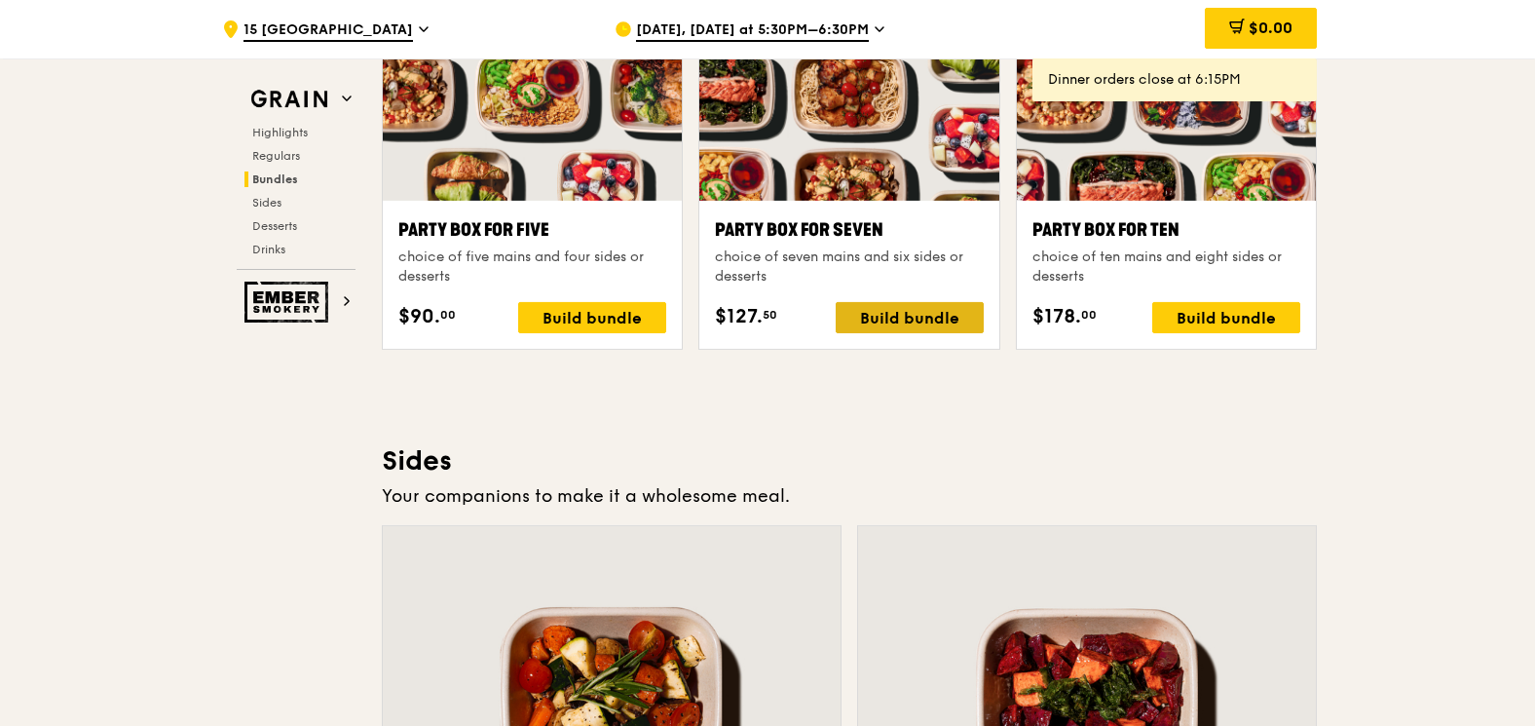
click at [879, 318] on div "Build bundle" at bounding box center [910, 317] width 148 height 31
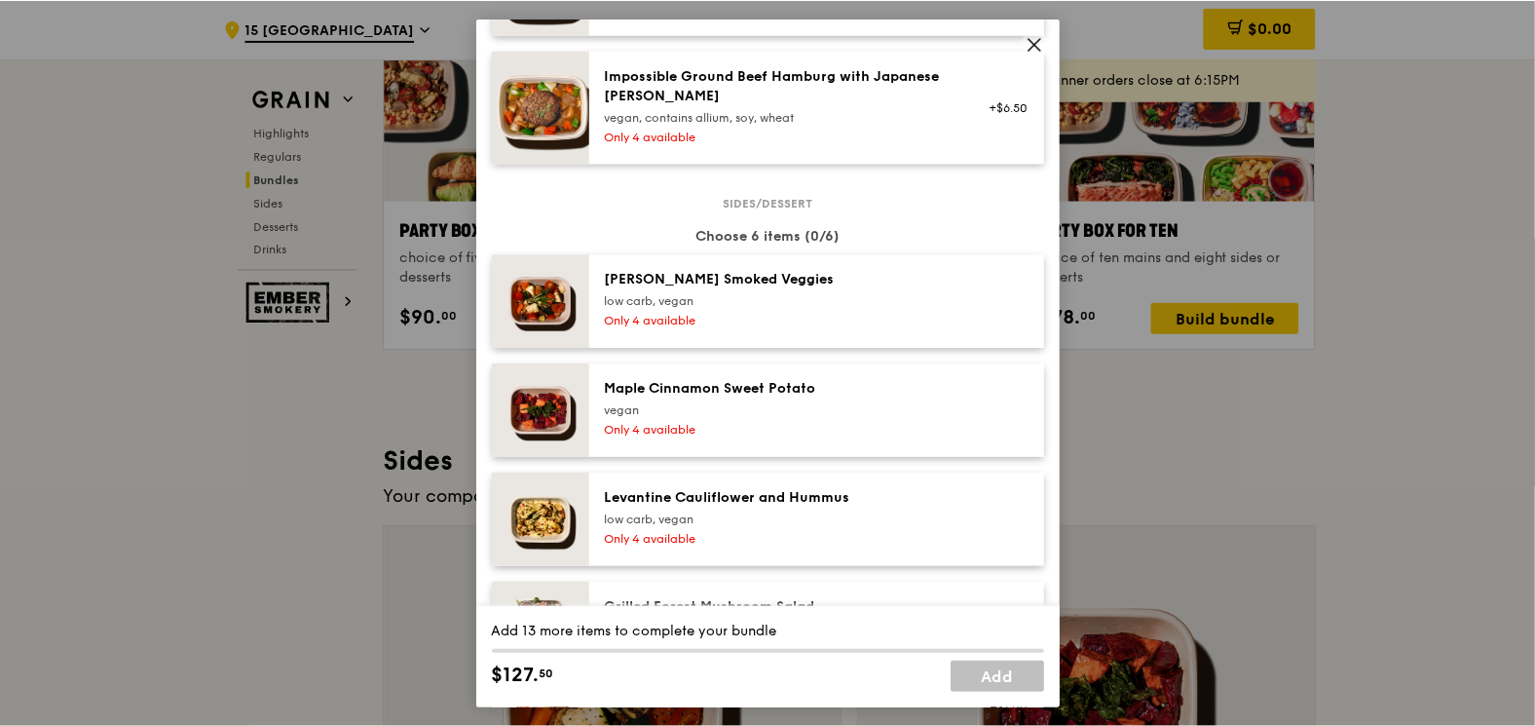
scroll to position [779, 0]
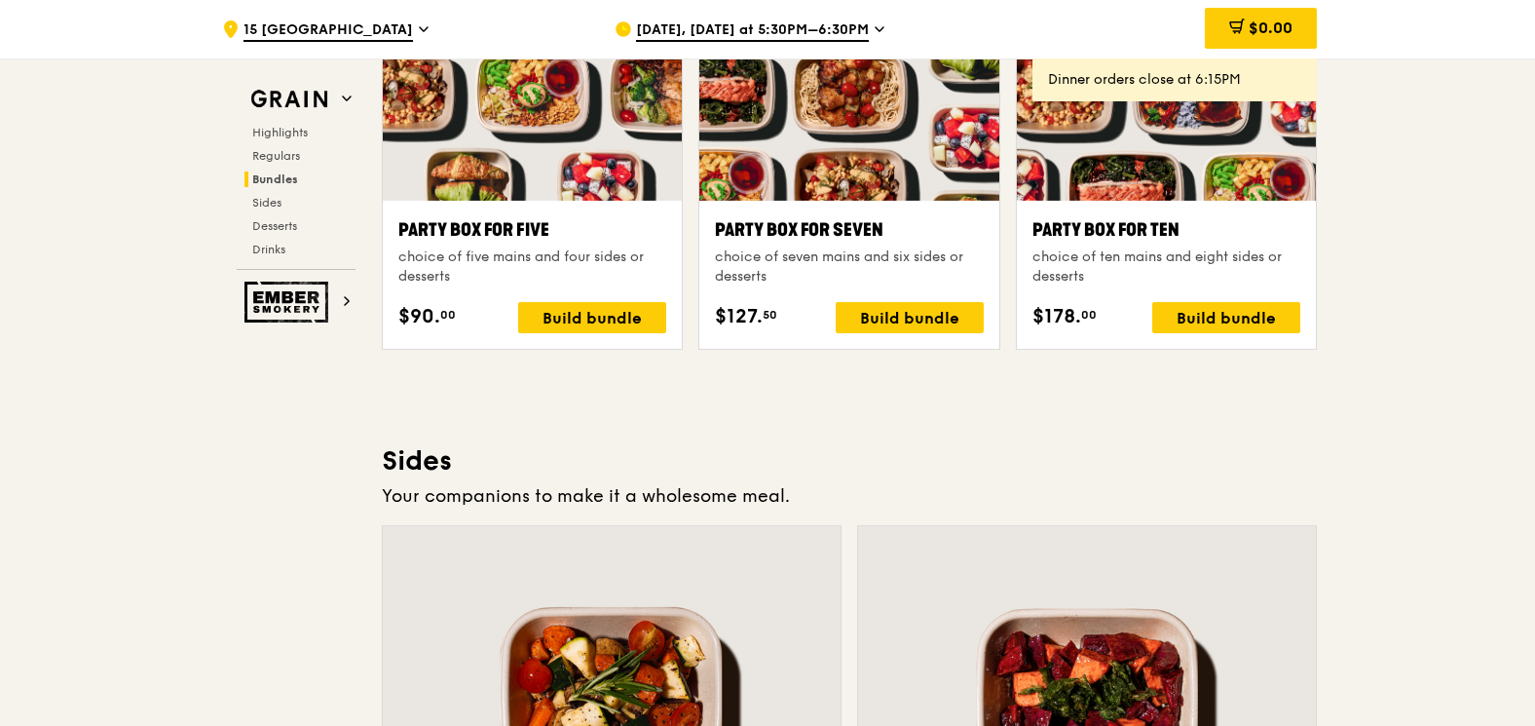
click at [272, 149] on span "Regulars" at bounding box center [276, 156] width 48 height 14
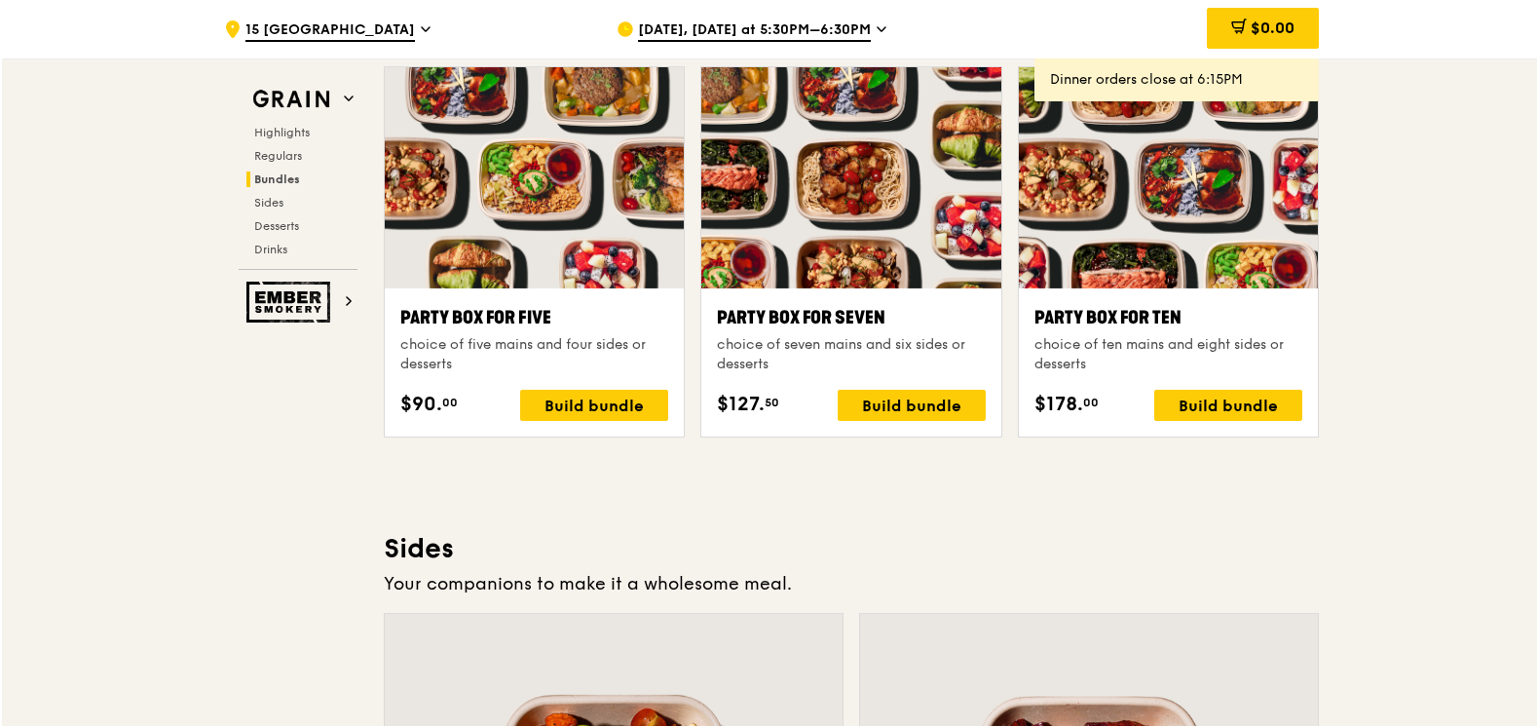
scroll to position [3885, 0]
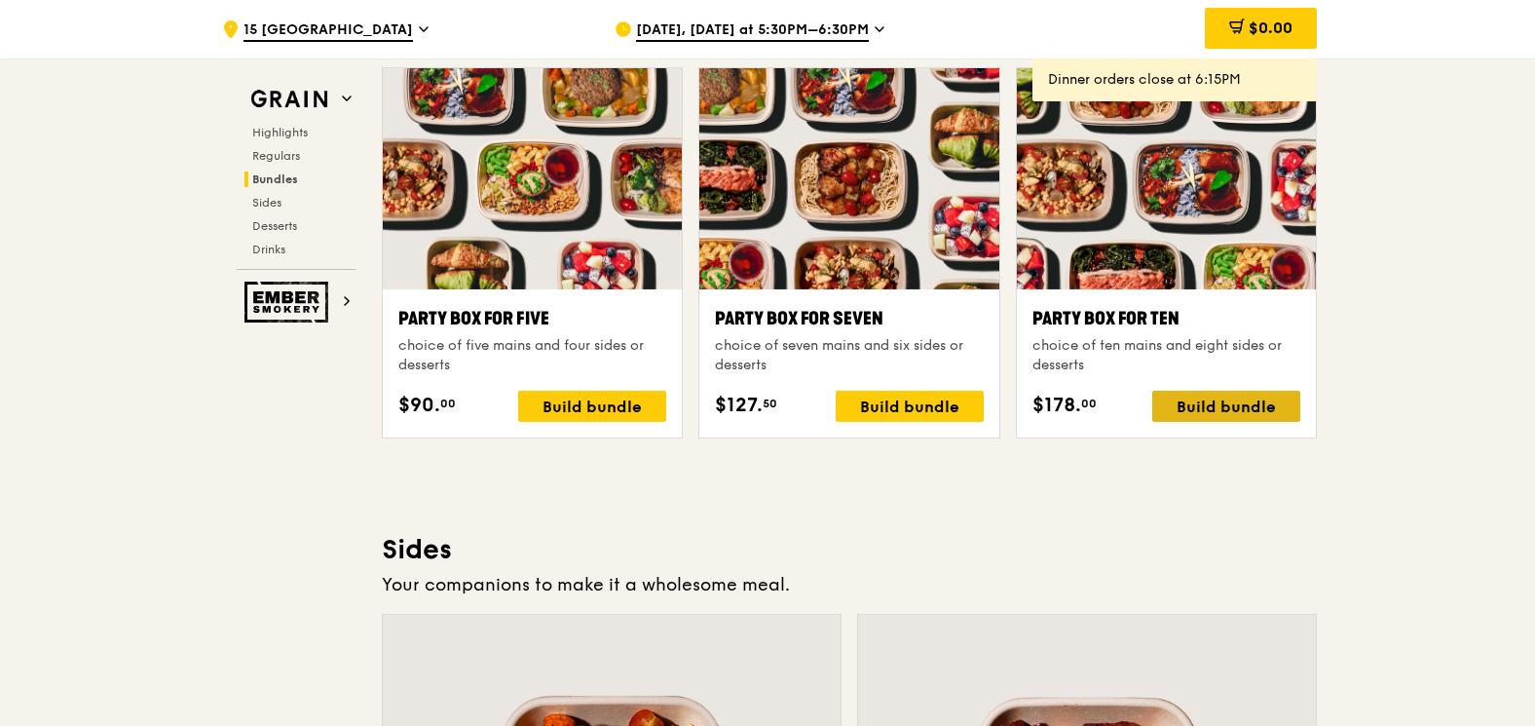
click at [1206, 399] on div "Build bundle" at bounding box center [1226, 406] width 148 height 31
click at [1227, 401] on div "Build bundle" at bounding box center [1226, 406] width 148 height 31
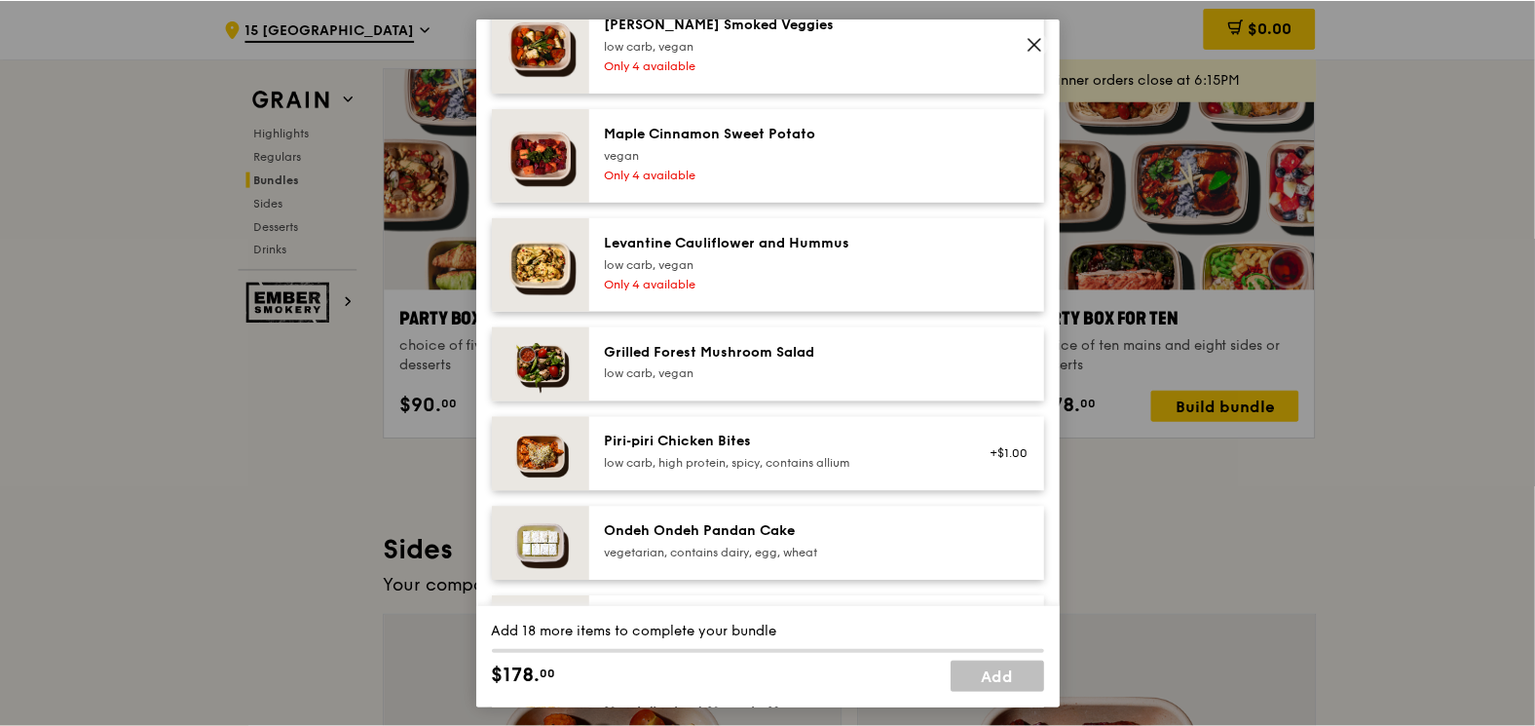
scroll to position [1169, 0]
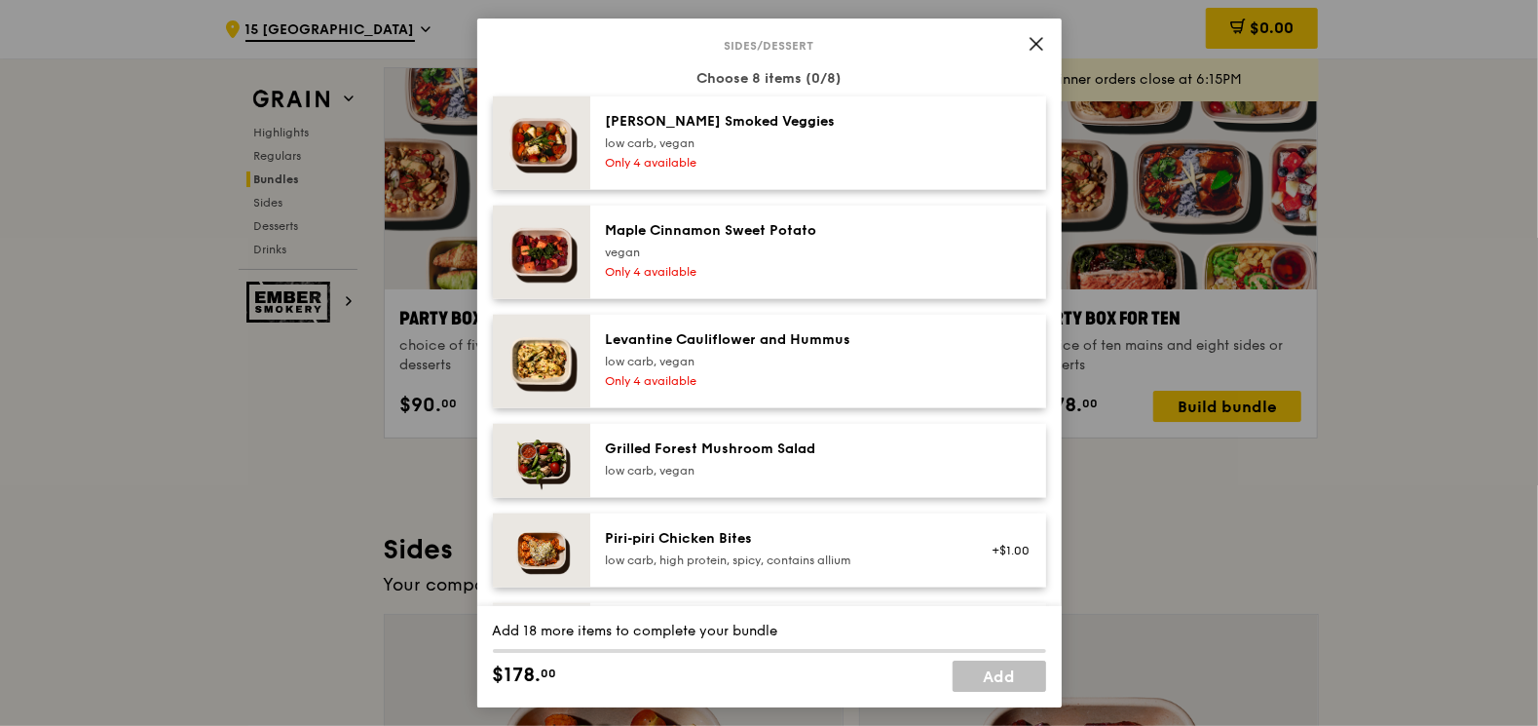
click at [1032, 43] on icon at bounding box center [1037, 44] width 18 height 18
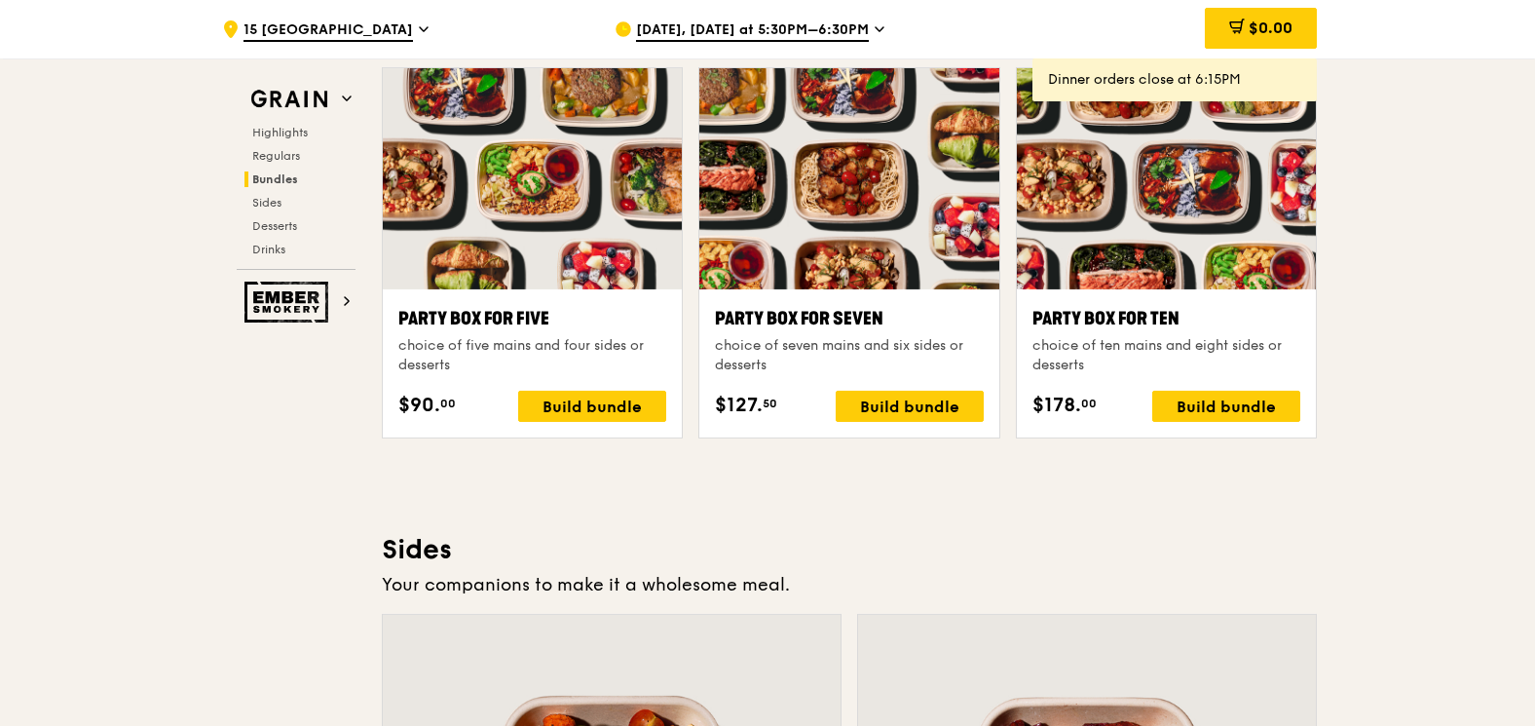
click at [879, 27] on icon at bounding box center [880, 29] width 8 height 4
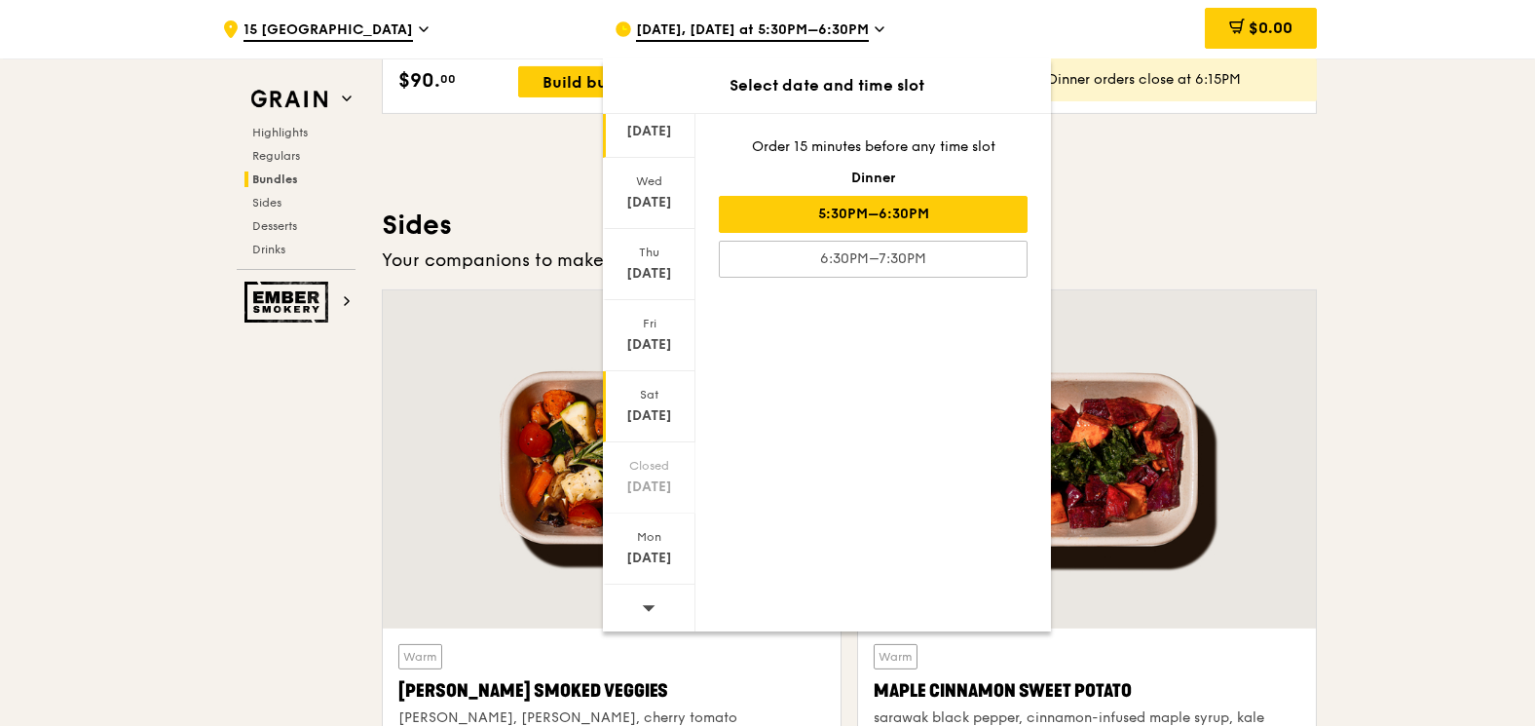
scroll to position [4372, 0]
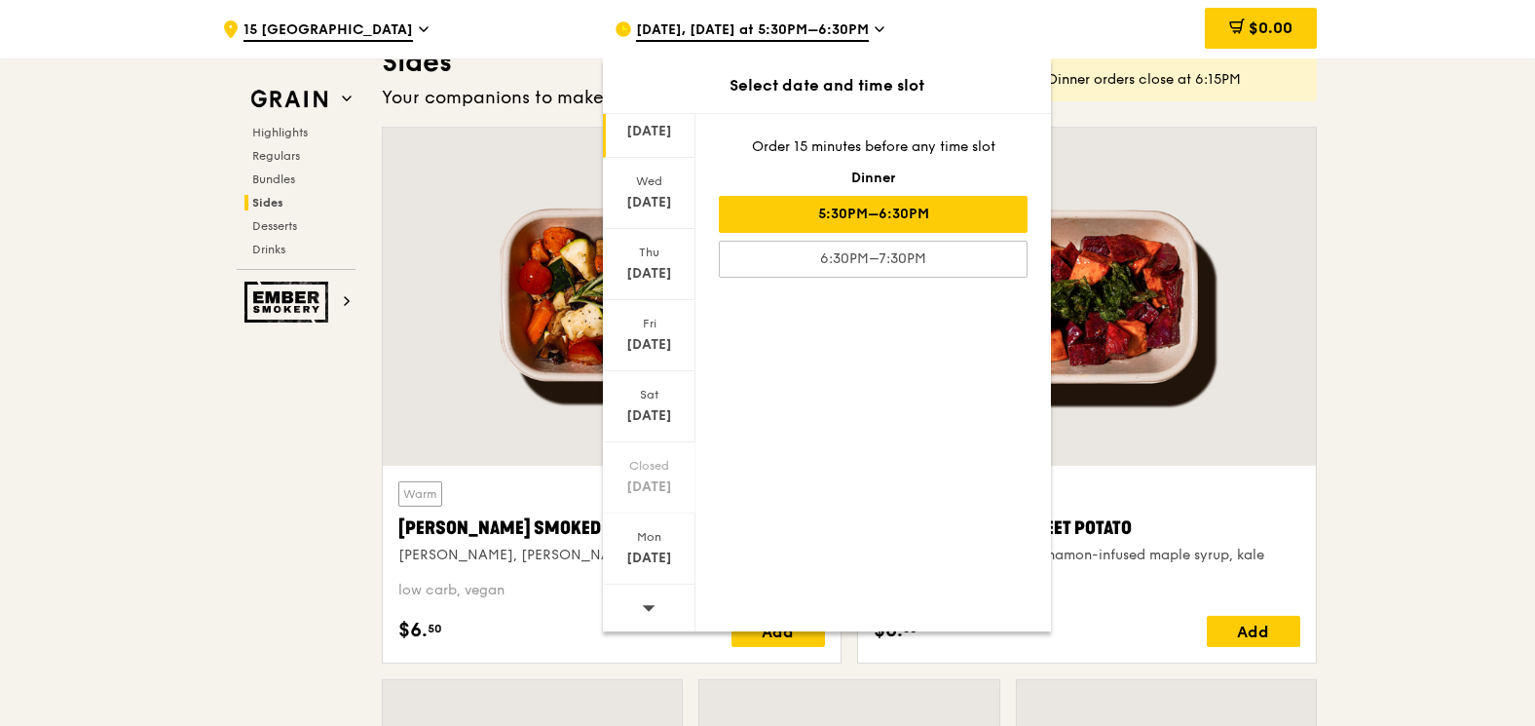
click at [655, 608] on div at bounding box center [649, 609] width 93 height 50
click at [648, 548] on div "[DATE]" at bounding box center [649, 557] width 87 height 19
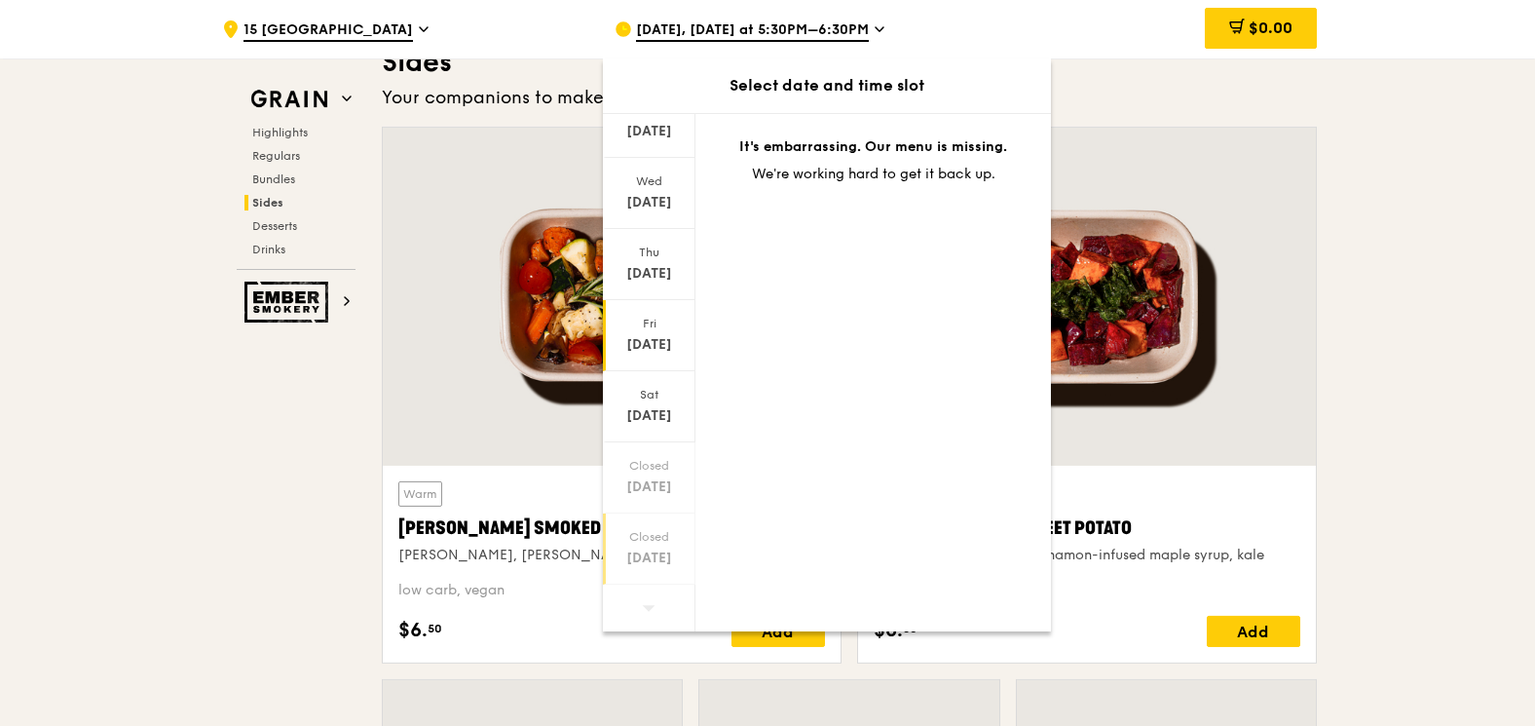
click at [646, 340] on div "[DATE]" at bounding box center [649, 344] width 87 height 19
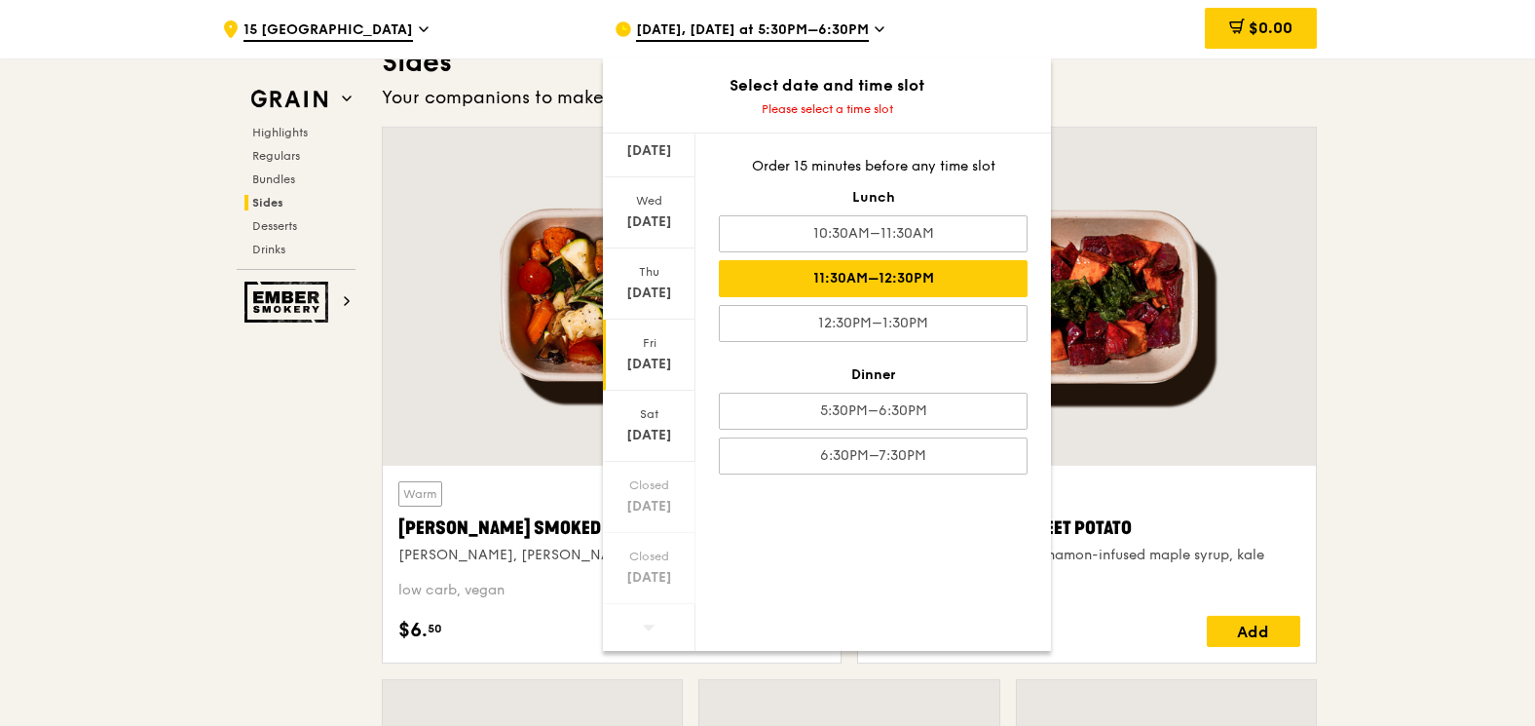
click at [935, 288] on div "11:30AM–12:30PM" at bounding box center [873, 278] width 309 height 37
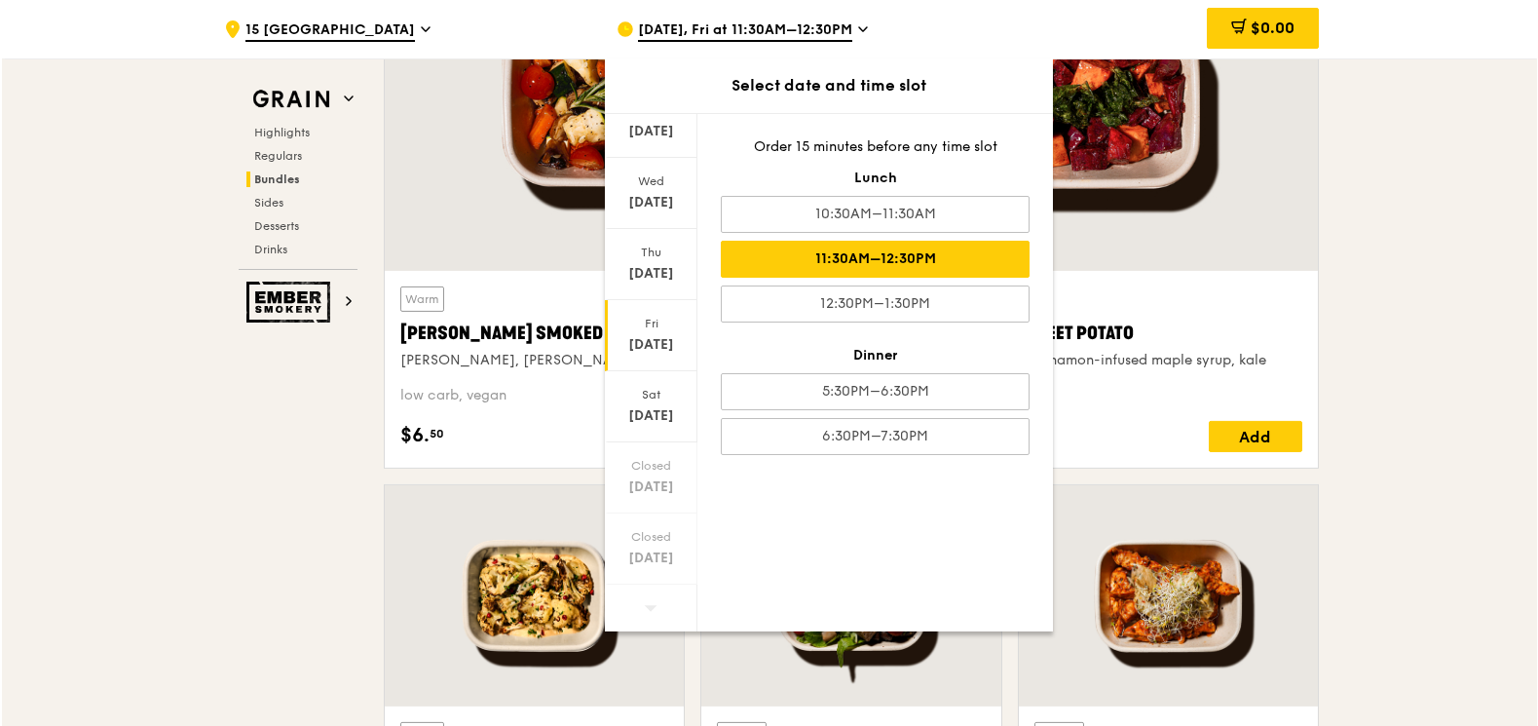
scroll to position [3932, 0]
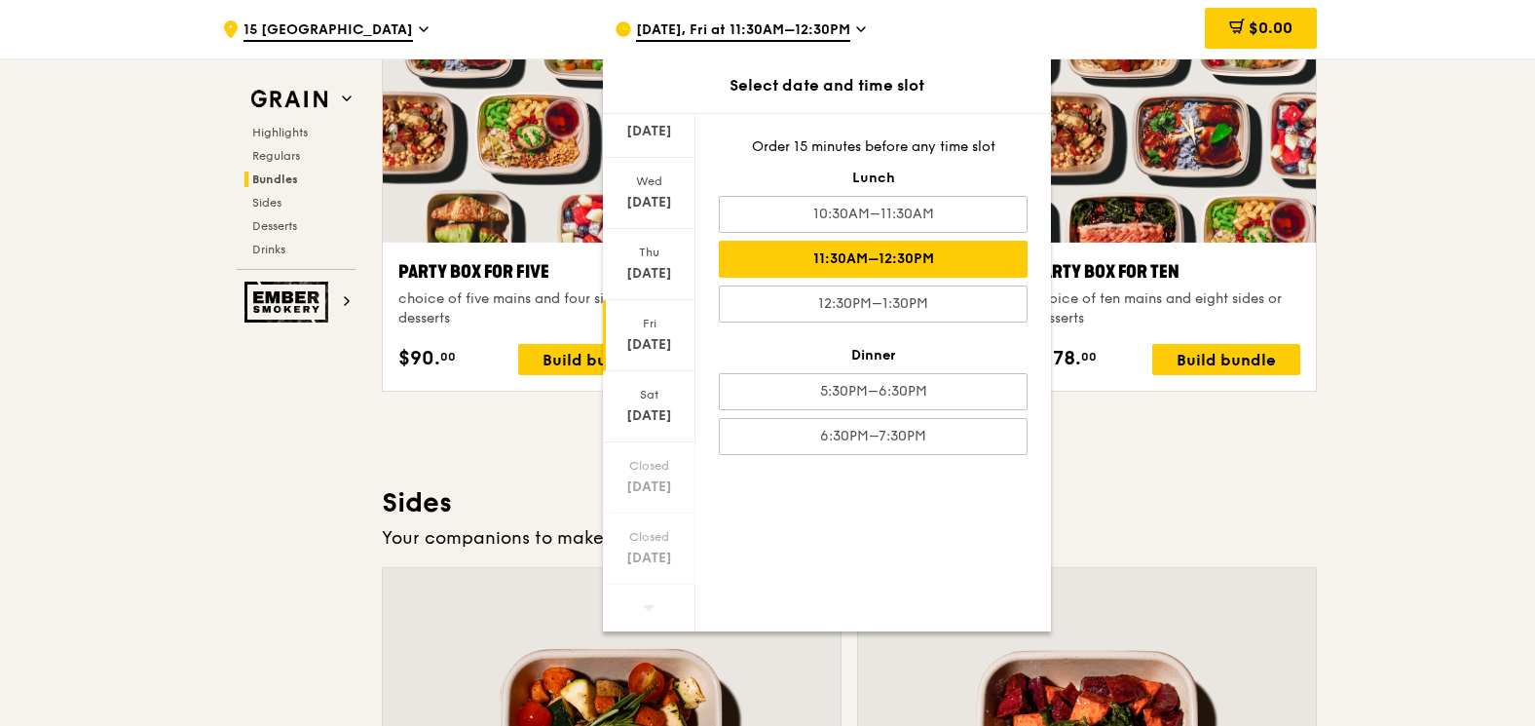
click at [1095, 460] on div "Highlights Weekly rotating dishes inspired by flavours from around the world. W…" at bounding box center [849, 522] width 935 height 7655
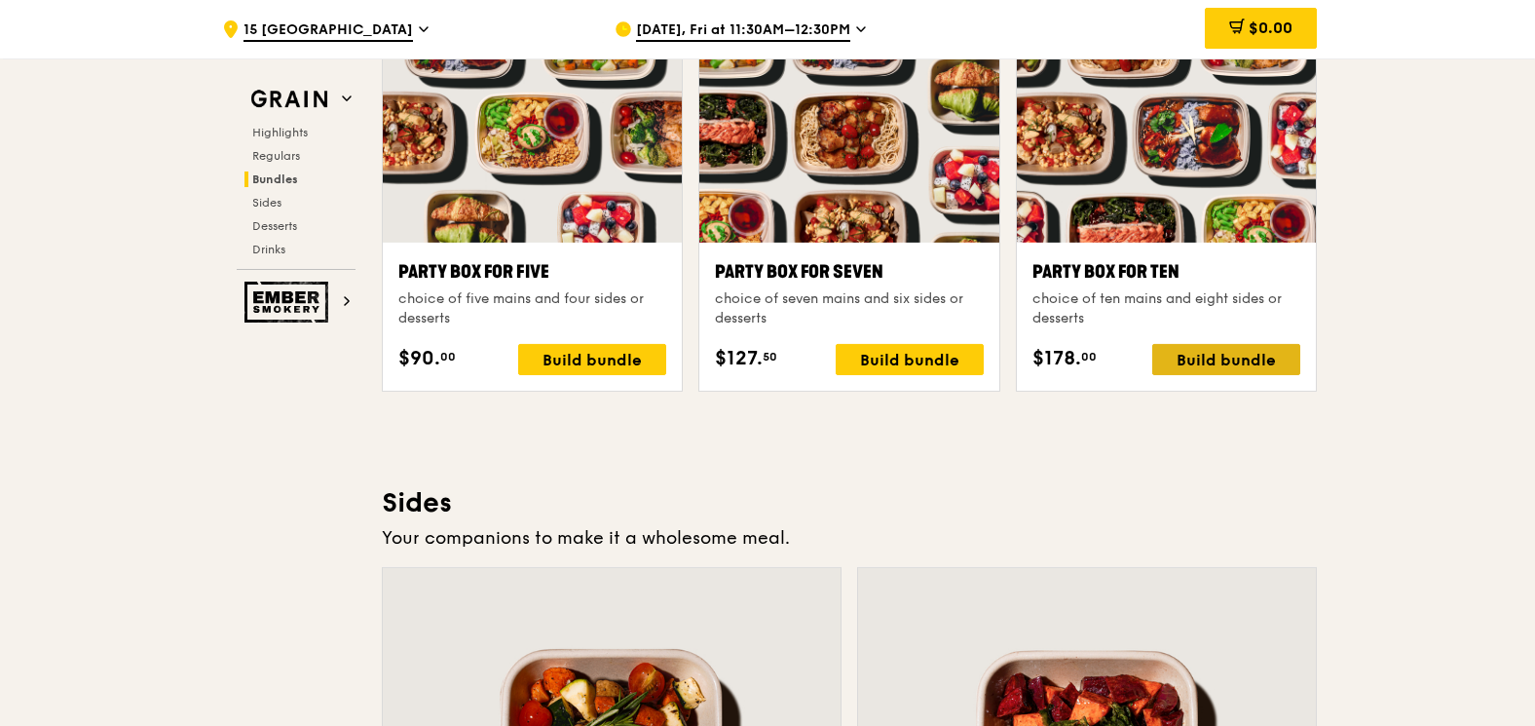
click at [1195, 359] on div "Build bundle" at bounding box center [1226, 359] width 148 height 31
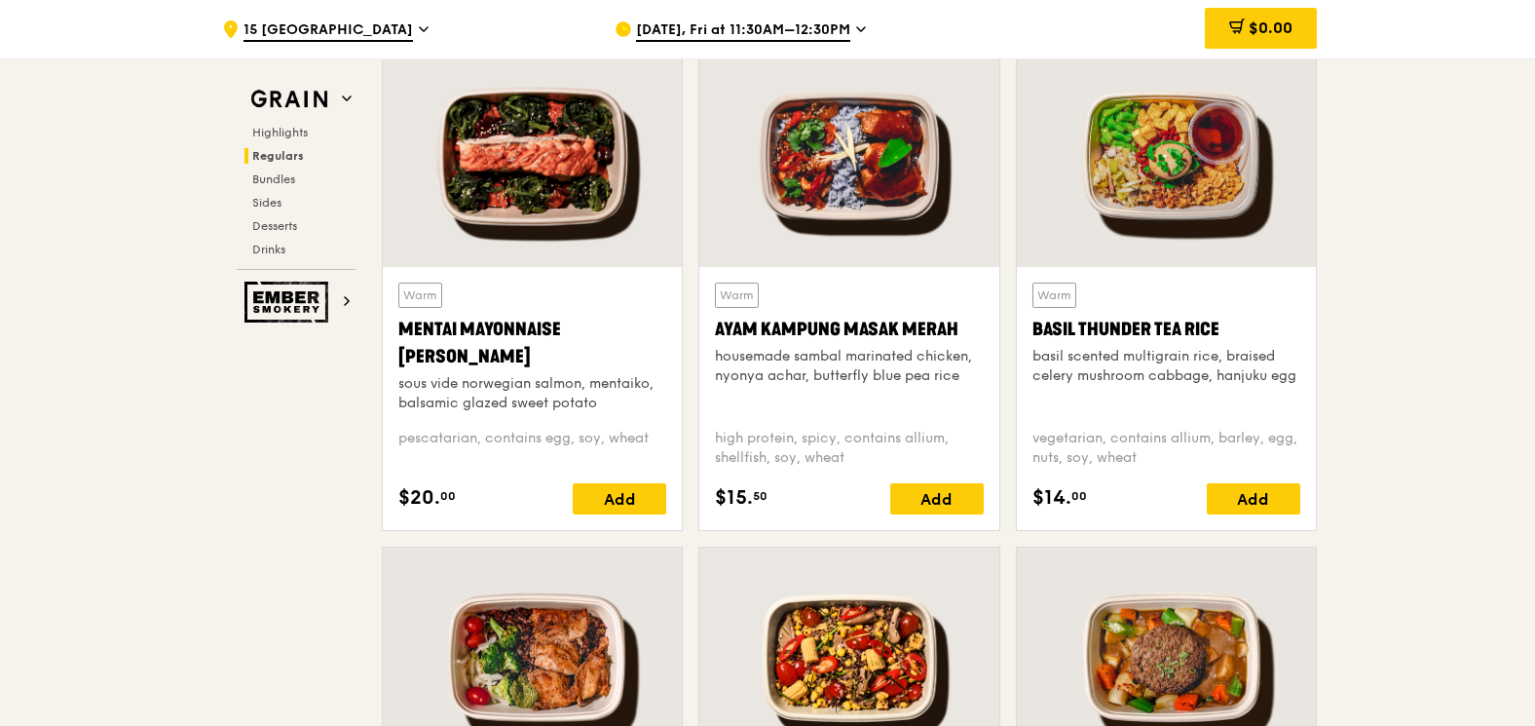
scroll to position [1400, 0]
